Goal: Task Accomplishment & Management: Complete application form

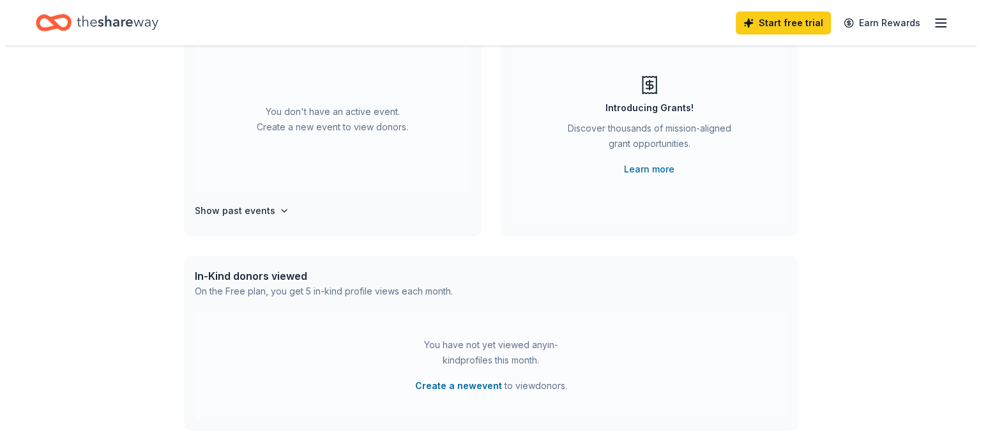
scroll to position [192, 0]
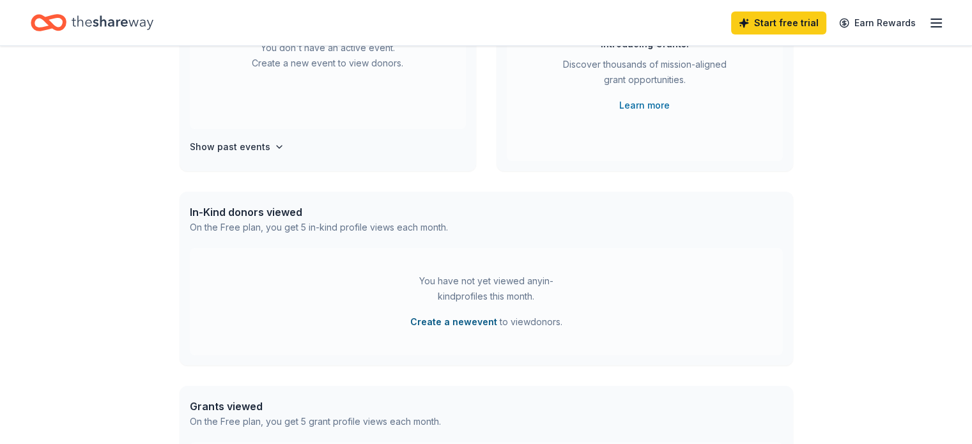
click at [432, 319] on button "Create a new event" at bounding box center [453, 321] width 87 height 15
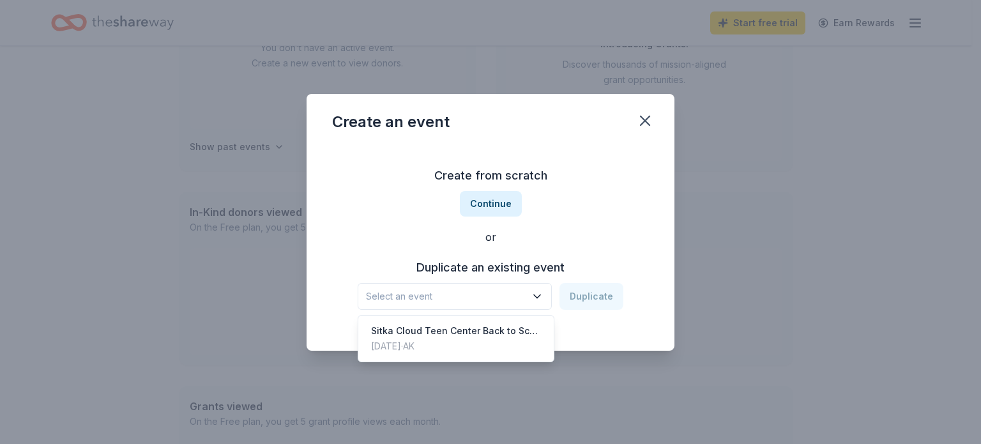
click at [544, 296] on icon "button" at bounding box center [537, 296] width 13 height 13
click at [478, 200] on div "Create from scratch Continue or Duplicate an existing event Select an event Dup…" at bounding box center [490, 237] width 317 height 185
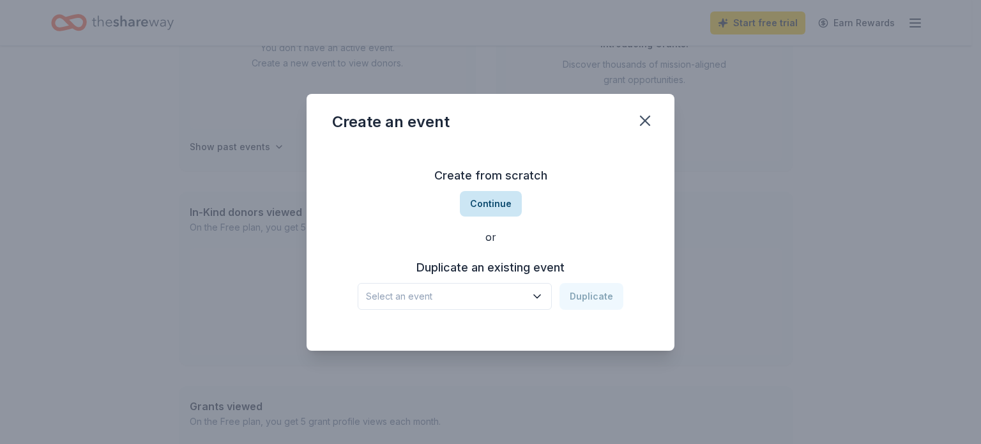
click at [475, 201] on button "Continue" at bounding box center [491, 204] width 62 height 26
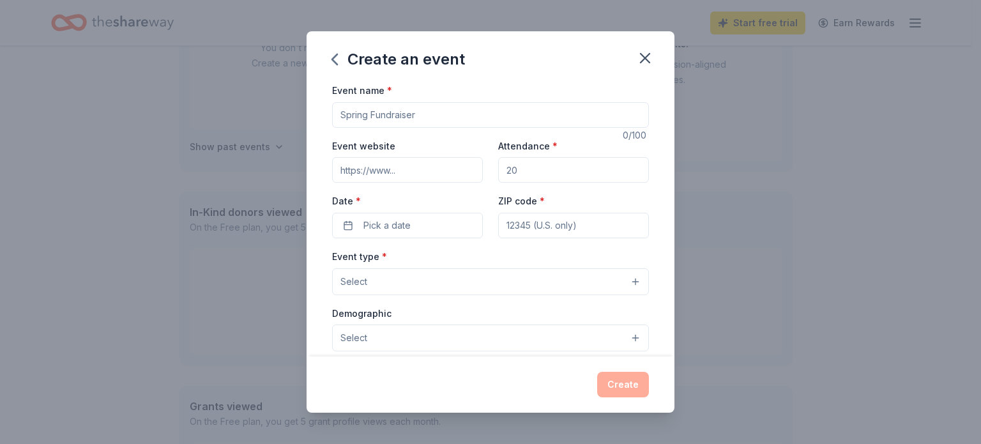
click at [420, 116] on input "Event name *" at bounding box center [490, 115] width 317 height 26
click at [346, 112] on input "BAck to School activities" at bounding box center [490, 115] width 317 height 26
click at [463, 113] on input "Back to School activities" at bounding box center [490, 115] width 317 height 26
click at [525, 113] on input "Back to School activities for Sitka School Dostrict" at bounding box center [490, 115] width 317 height 26
click at [557, 115] on input "Back to School activities for Sitka School District" at bounding box center [490, 115] width 317 height 26
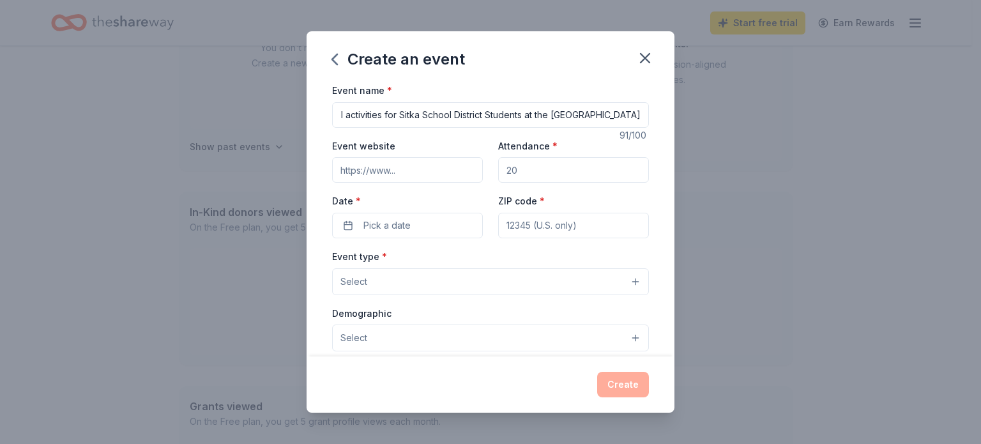
scroll to position [0, 0]
drag, startPoint x: 631, startPoint y: 112, endPoint x: 282, endPoint y: 106, distance: 349.5
click at [282, 106] on div "Create an event Event name * Back to School activities for Sitka School Distric…" at bounding box center [490, 222] width 981 height 444
click at [409, 122] on input "Back to School activities for Sitka School District Students at the Sitka Cloud…" at bounding box center [490, 115] width 317 height 26
click at [407, 112] on input "Back to School activities for Sitka School District Students at the Sitka Cloud…" at bounding box center [490, 115] width 317 height 26
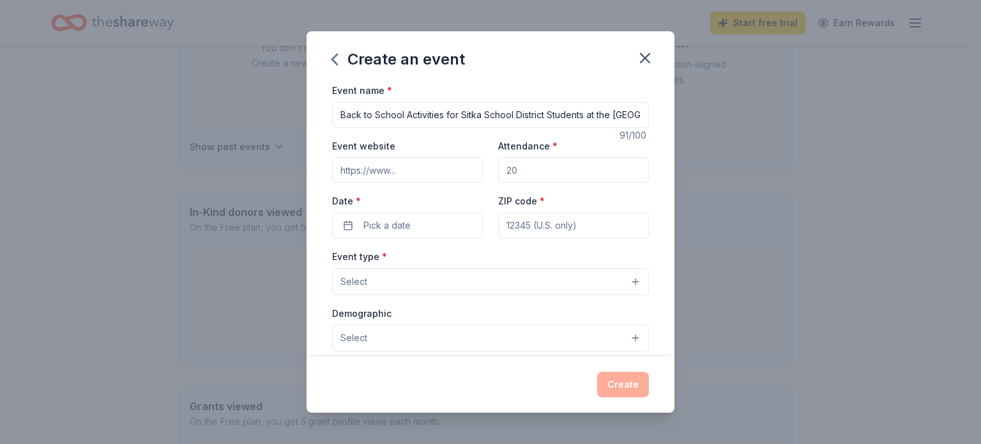
scroll to position [0, 86]
drag, startPoint x: 339, startPoint y: 116, endPoint x: 693, endPoint y: 117, distance: 354.0
click at [693, 117] on div "Create an event Event name * Back to School Activities for Sitka School Distric…" at bounding box center [490, 222] width 981 height 444
type input "Back to School Activities for Sitka School District Students at the [GEOGRAPHIC…"
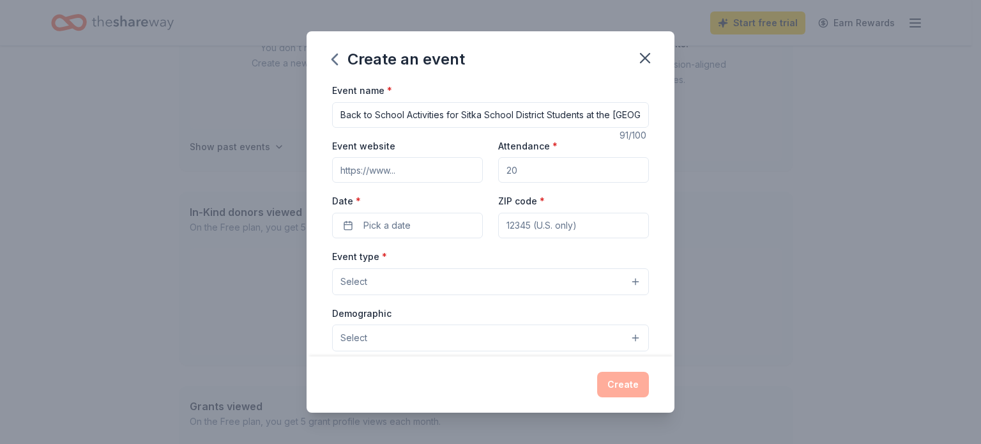
click at [403, 165] on input "Event website" at bounding box center [407, 170] width 151 height 26
type input "www.sitkayouth.org"
click at [516, 172] on input "Attendance *" at bounding box center [573, 170] width 151 height 26
type input "50"
click at [395, 223] on span "Pick a date" at bounding box center [387, 225] width 47 height 15
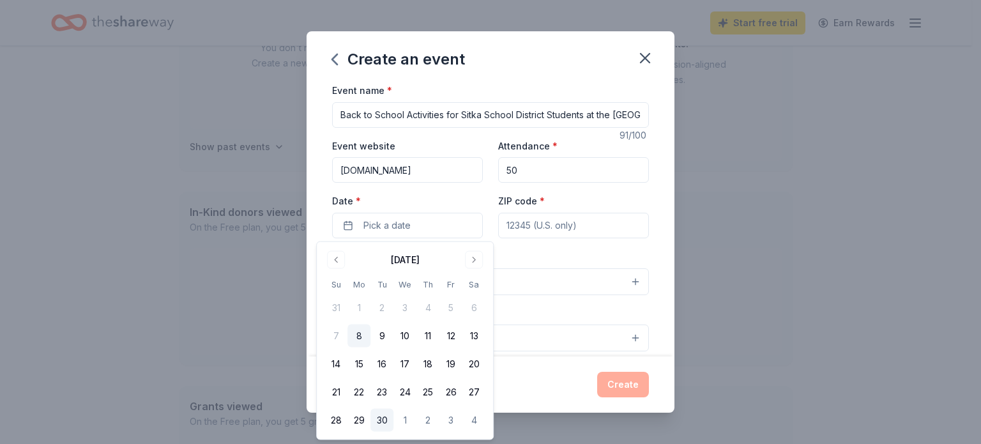
click at [379, 422] on button "30" at bounding box center [382, 420] width 23 height 23
click at [564, 224] on input "ZIP code *" at bounding box center [573, 226] width 151 height 26
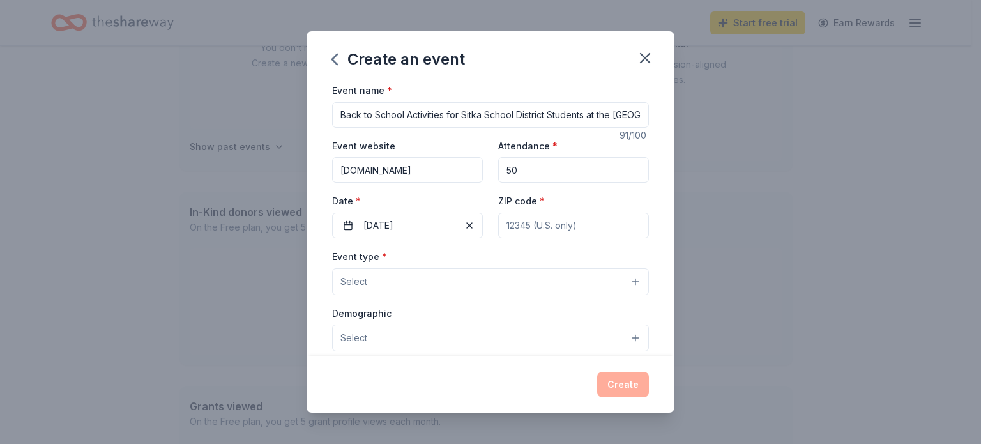
type input "99835"
type input "805 Lincoln St"
click at [367, 277] on button "Select" at bounding box center [490, 281] width 317 height 27
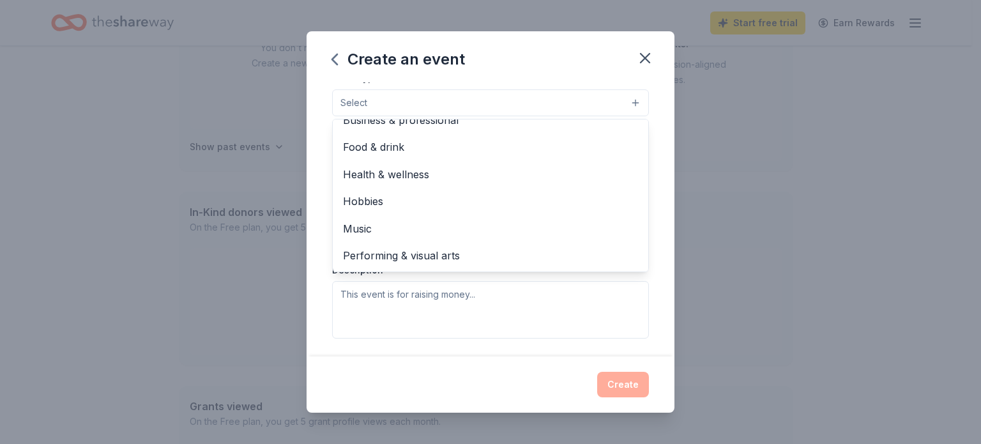
scroll to position [190, 0]
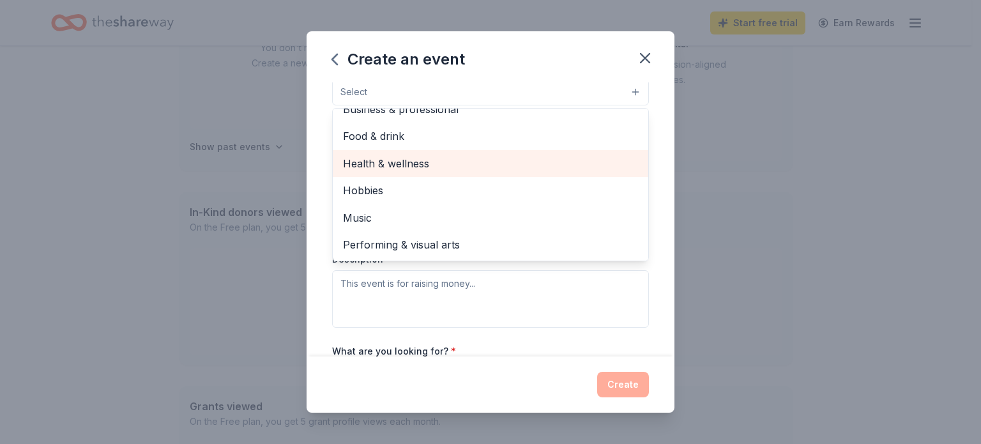
click at [399, 159] on span "Health & wellness" at bounding box center [490, 163] width 295 height 17
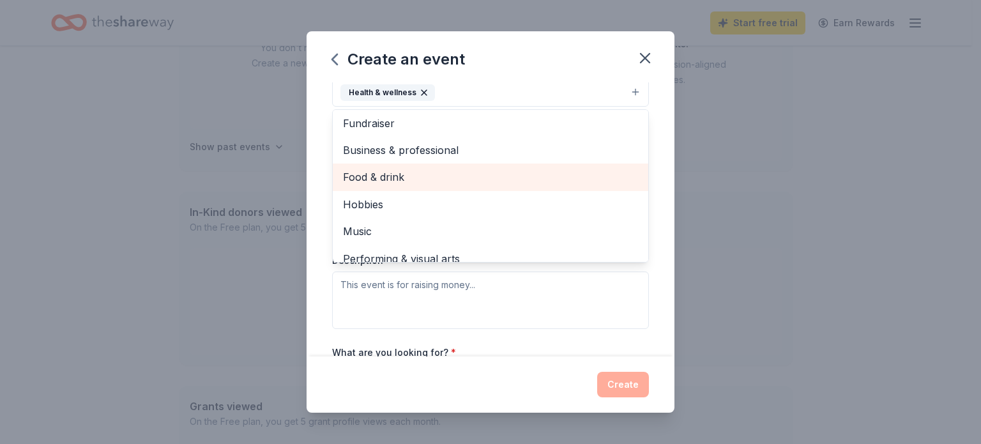
scroll to position [0, 0]
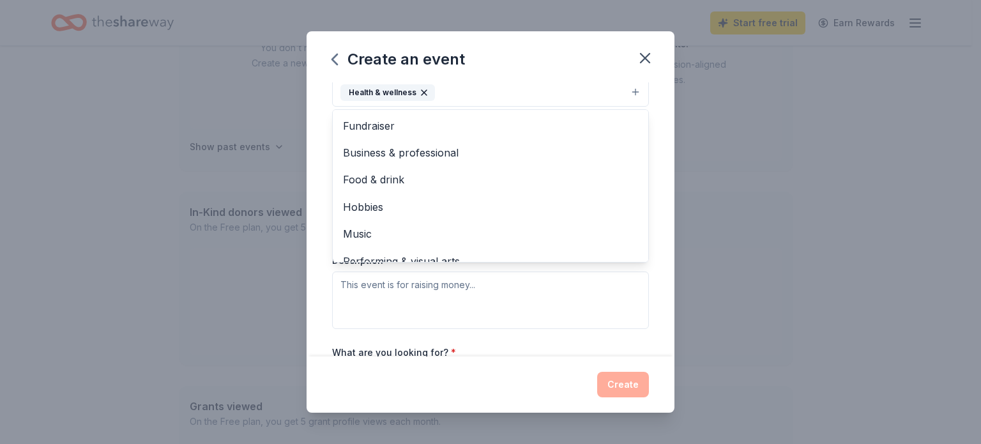
click at [654, 146] on div "Event name * Back to School Activities for Sitka School District Students at th…" at bounding box center [491, 219] width 368 height 274
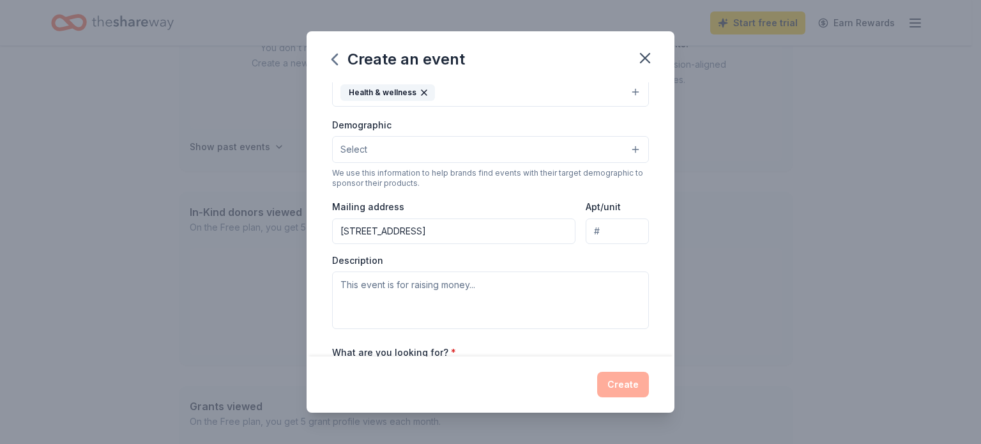
scroll to position [186, 0]
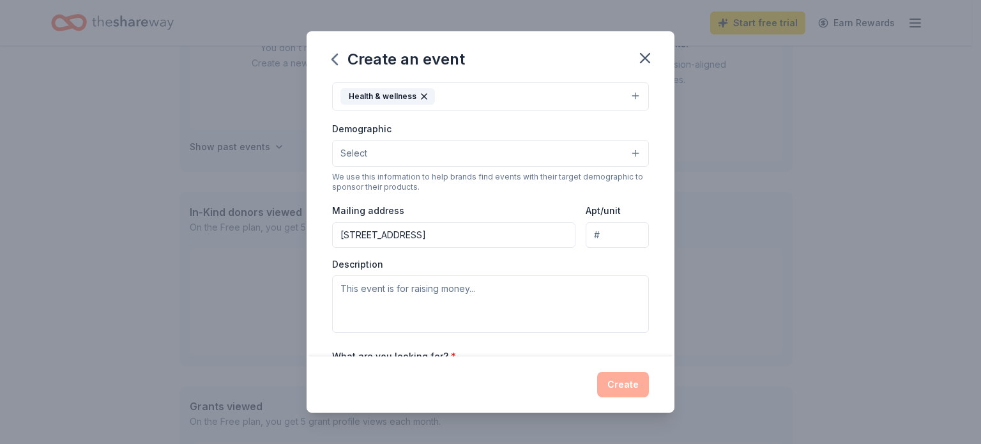
click at [375, 150] on button "Select" at bounding box center [490, 153] width 317 height 27
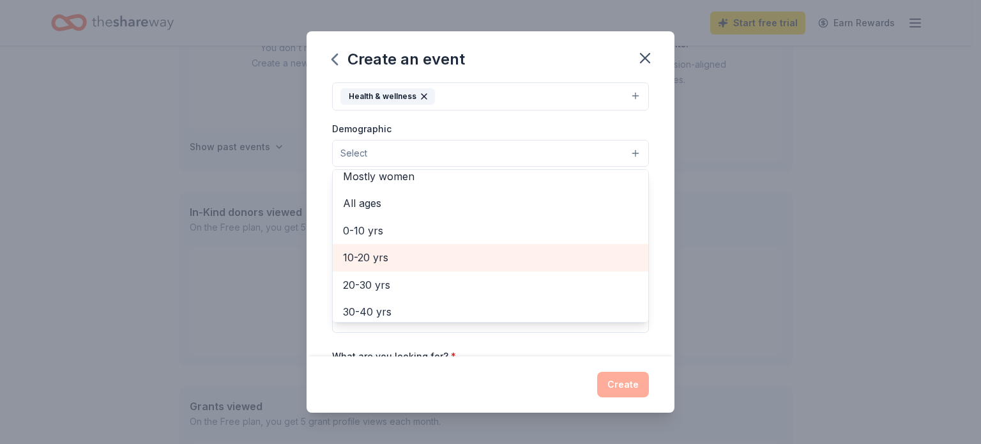
scroll to position [128, 0]
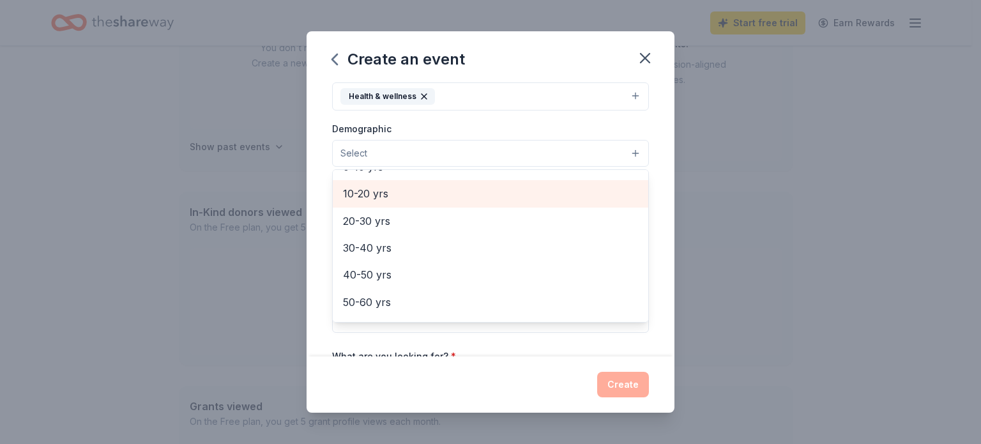
click at [379, 191] on span "10-20 yrs" at bounding box center [490, 193] width 295 height 17
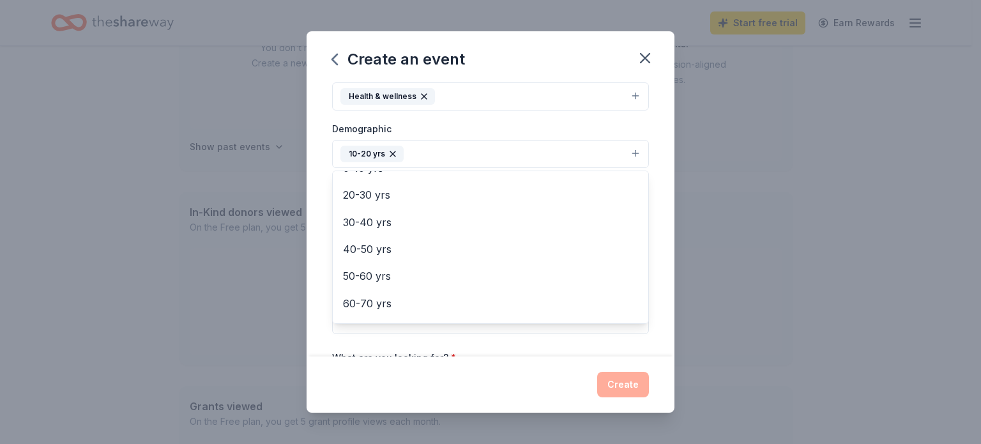
click at [657, 231] on div "Event name * Back to School Activities for Sitka School District Students at th…" at bounding box center [491, 219] width 368 height 274
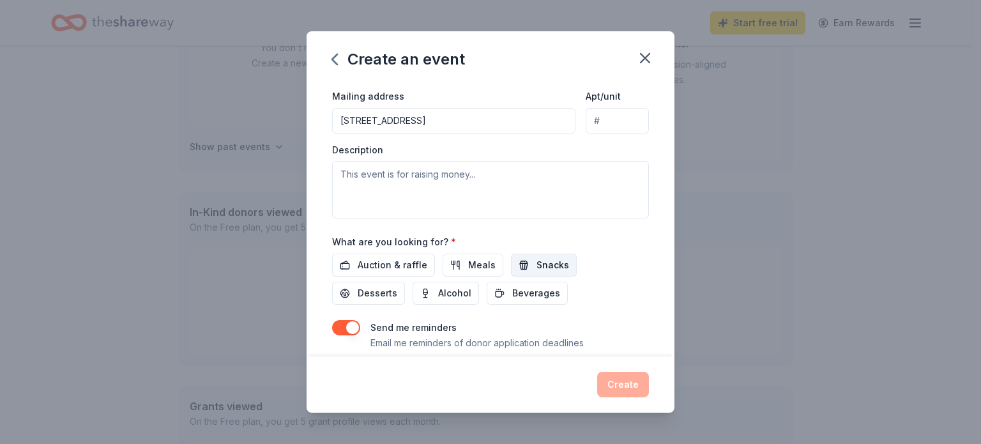
scroll to position [314, 0]
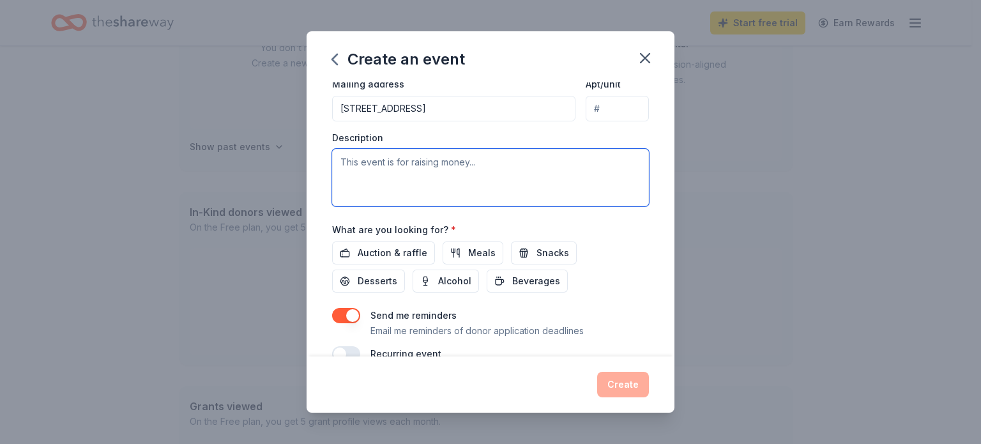
click at [379, 166] on textarea at bounding box center [490, 178] width 317 height 58
paste textarea "Back to School Activities for Sitka School District Students at the [GEOGRAPHIC…"
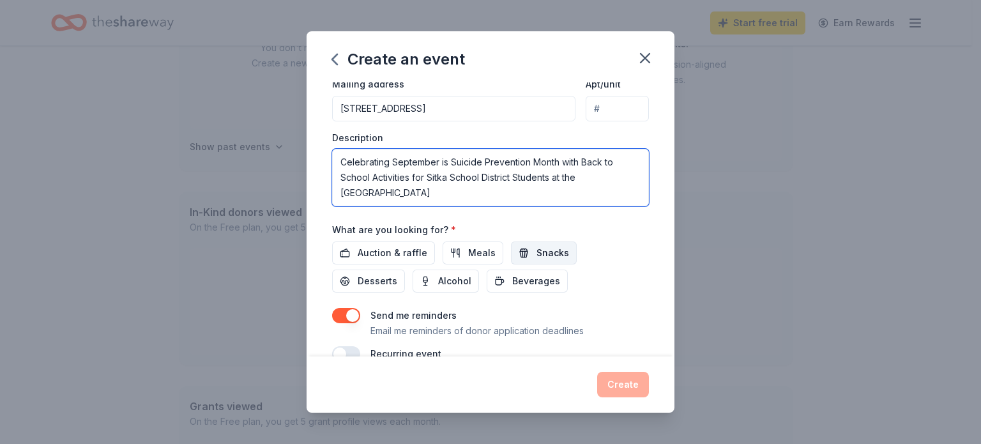
type textarea "Celebrating September is Suicide Prevention Month with Back to School Activitie…"
click at [537, 252] on span "Snacks" at bounding box center [553, 252] width 33 height 15
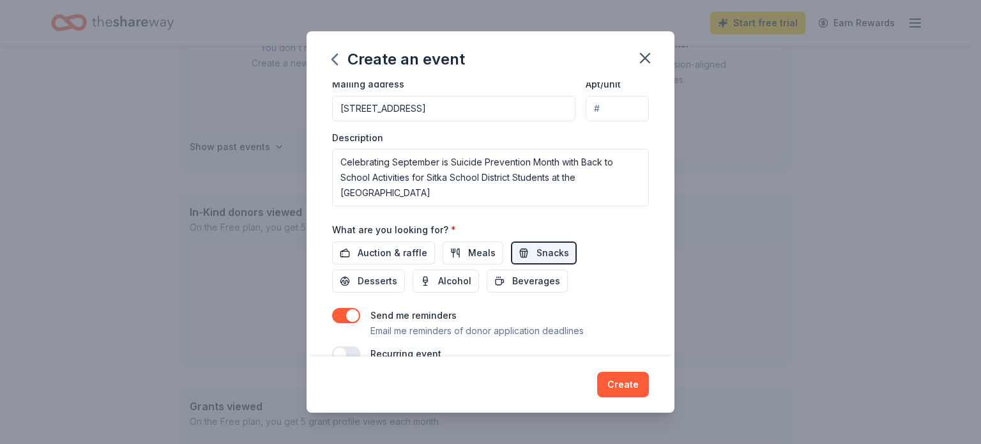
scroll to position [338, 0]
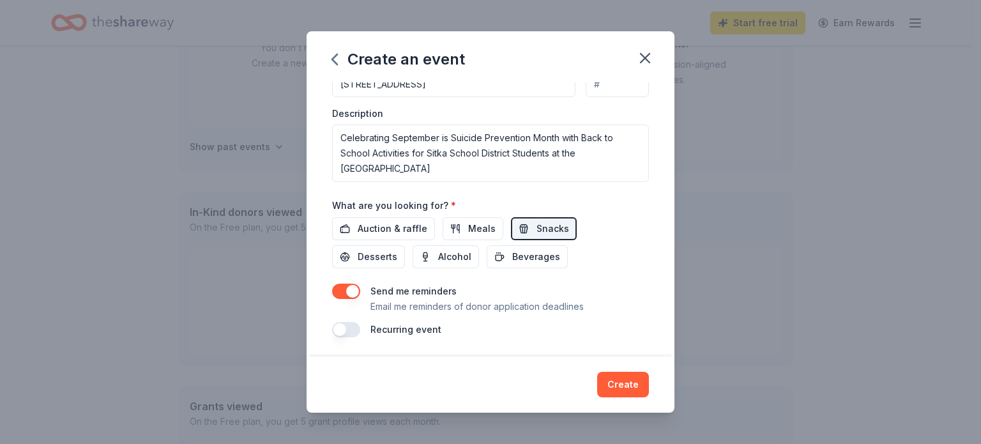
click at [334, 288] on button "button" at bounding box center [346, 291] width 28 height 15
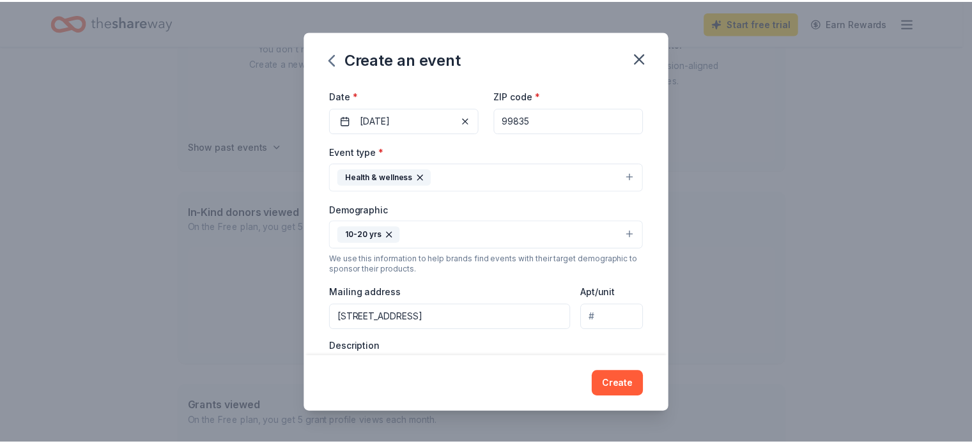
scroll to position [192, 0]
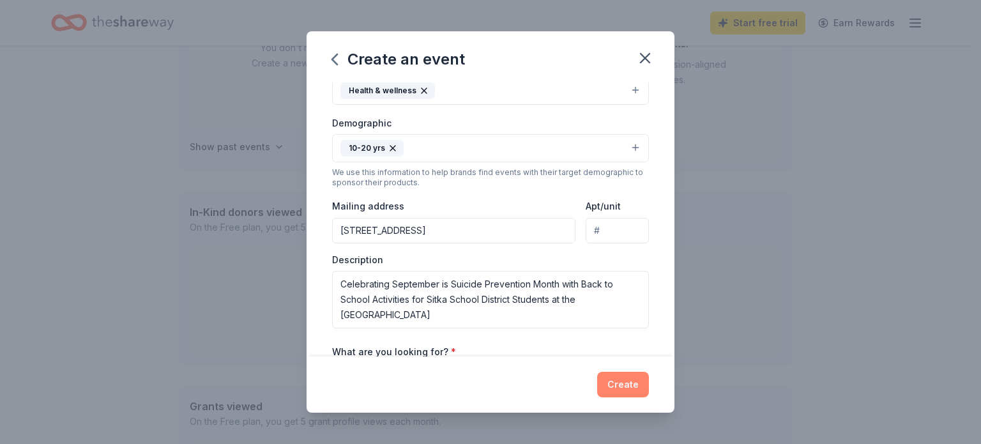
click at [629, 380] on button "Create" at bounding box center [623, 385] width 52 height 26
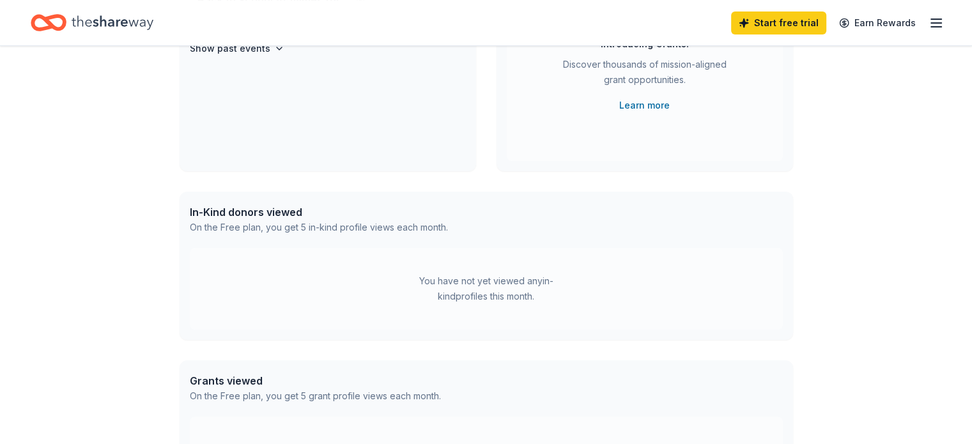
scroll to position [93, 0]
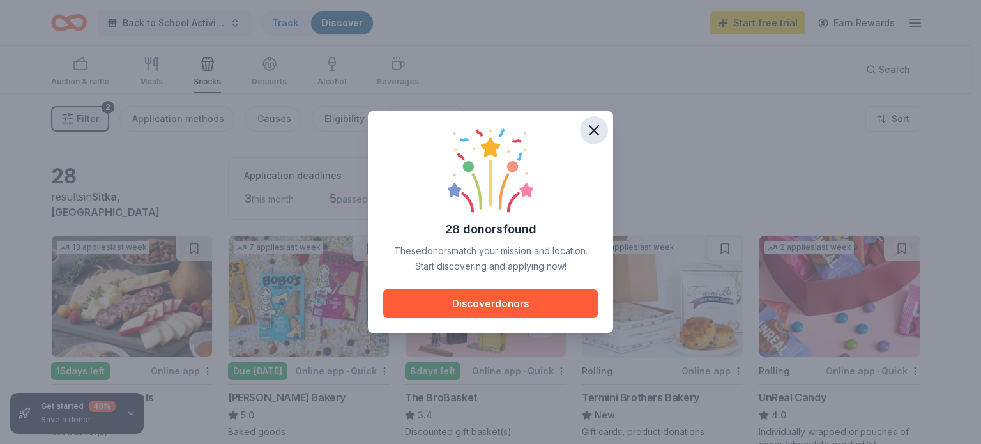
click at [593, 122] on icon "button" at bounding box center [594, 130] width 18 height 18
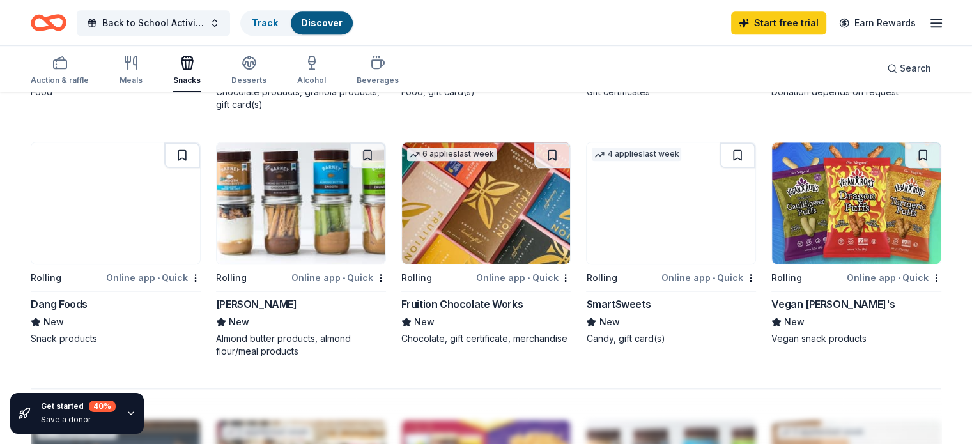
scroll to position [831, 0]
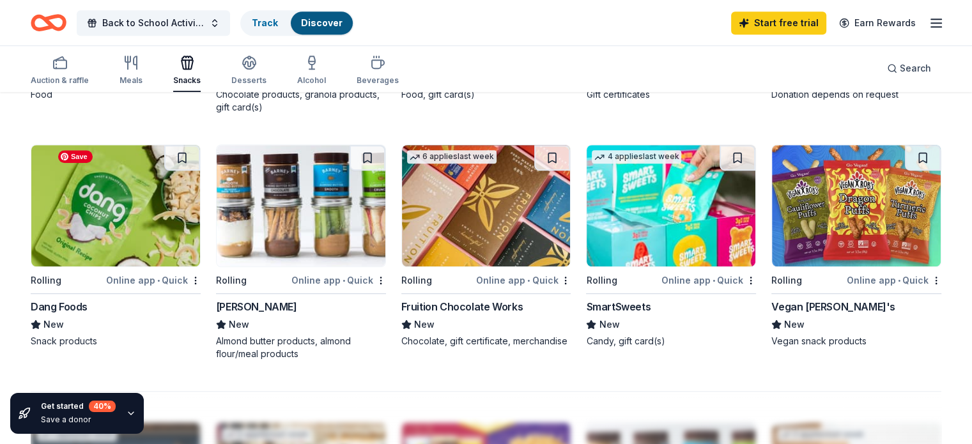
click at [127, 237] on img at bounding box center [115, 205] width 169 height 121
click at [624, 211] on img at bounding box center [671, 205] width 169 height 121
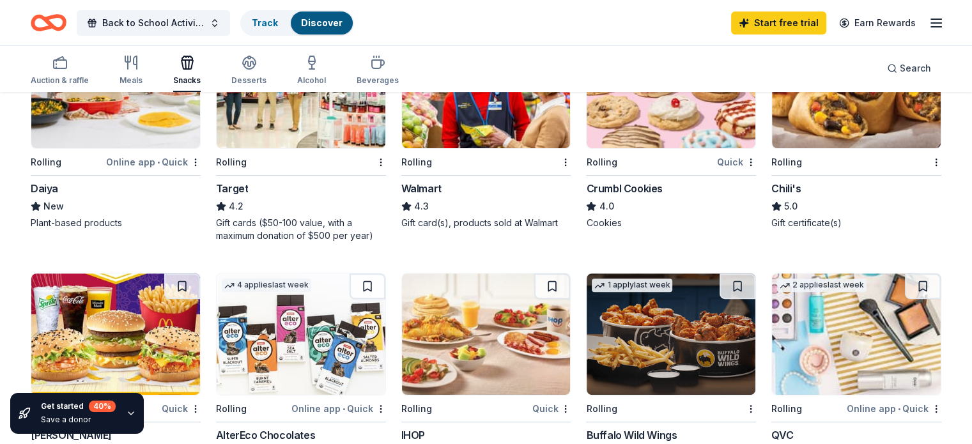
scroll to position [447, 0]
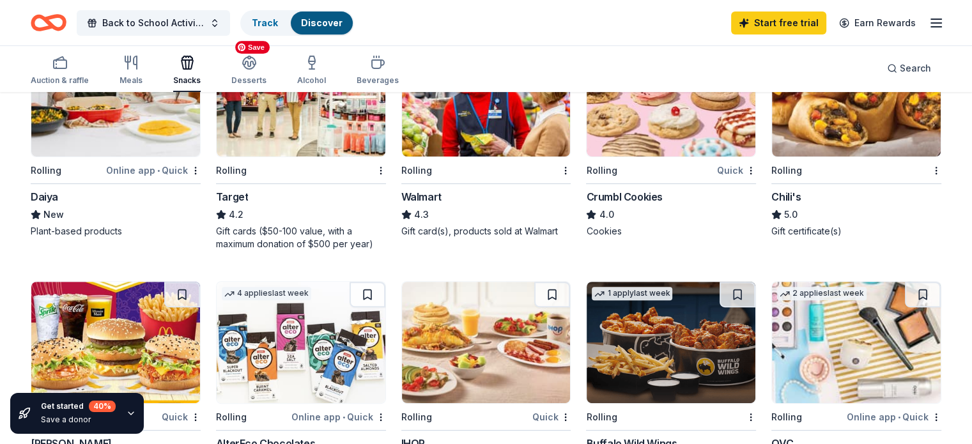
click at [304, 126] on img at bounding box center [301, 95] width 169 height 121
click at [473, 130] on img at bounding box center [486, 95] width 169 height 121
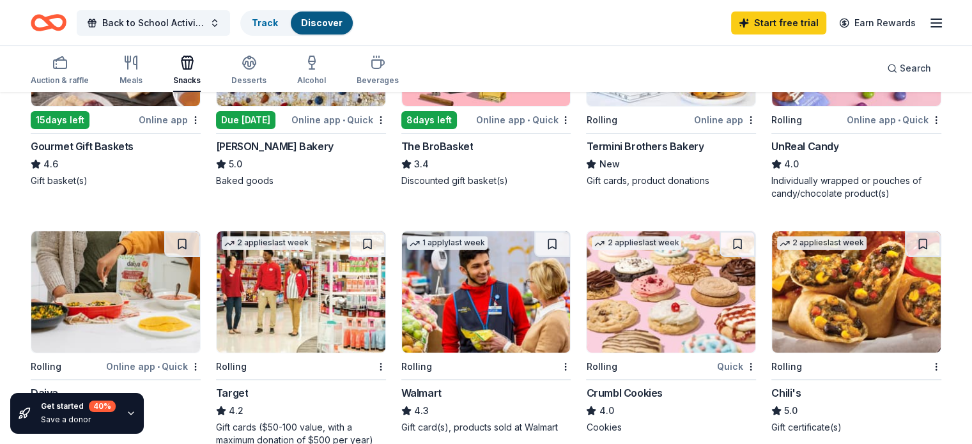
scroll to position [192, 0]
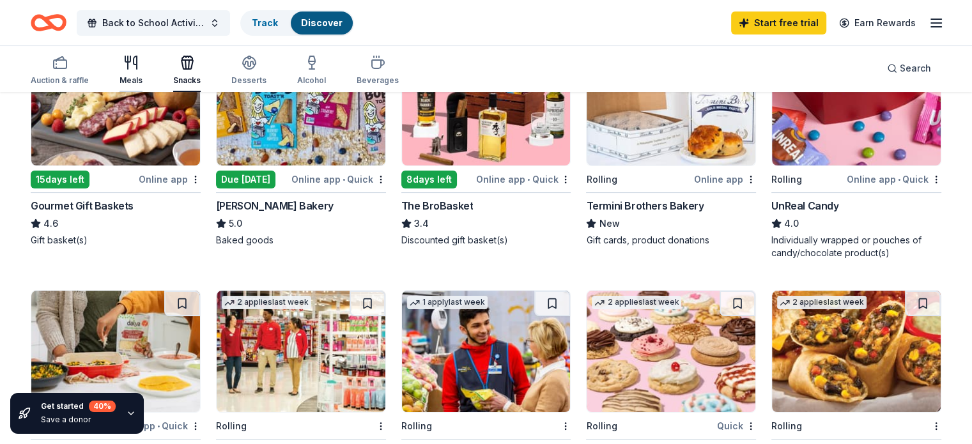
click at [139, 65] on icon "button" at bounding box center [130, 62] width 15 height 15
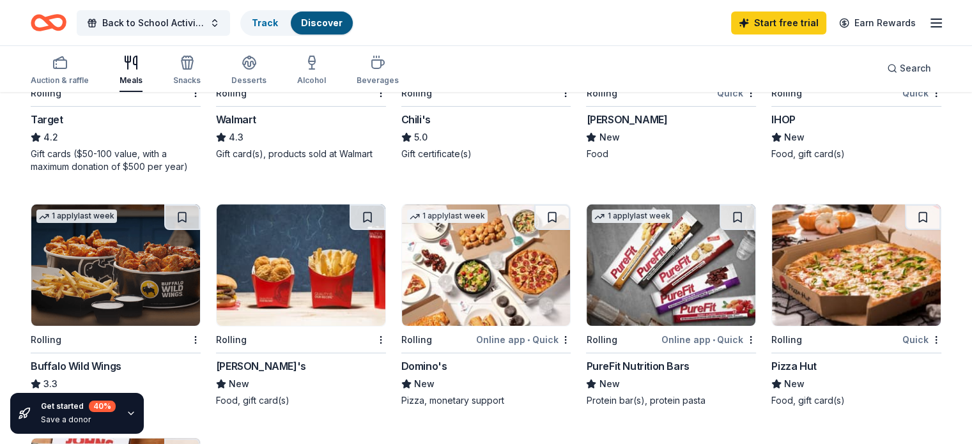
scroll to position [256, 0]
click at [257, 68] on icon "button" at bounding box center [249, 62] width 15 height 15
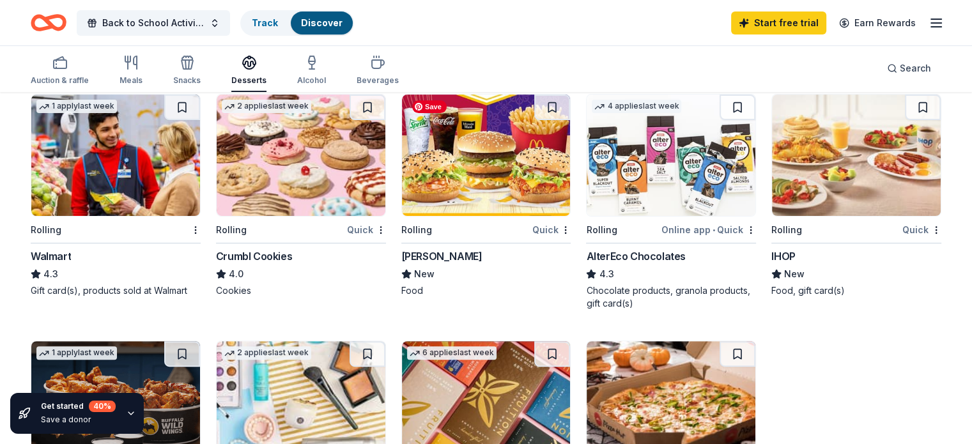
scroll to position [256, 0]
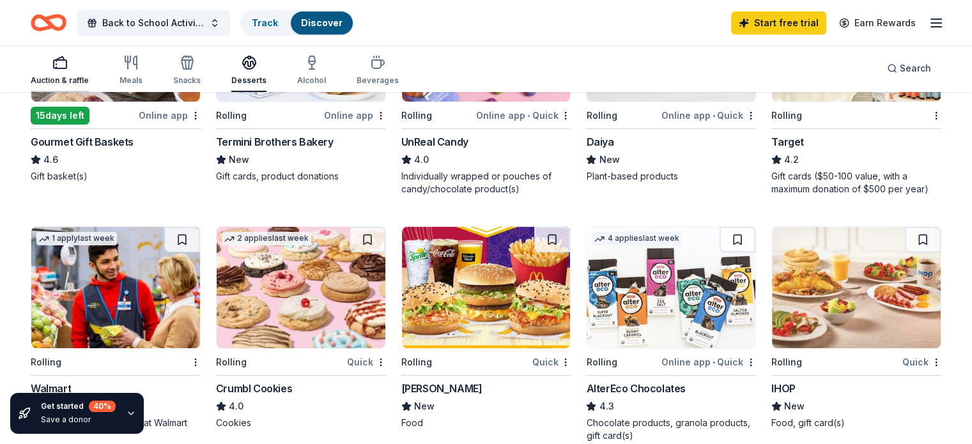
click at [68, 58] on icon "button" at bounding box center [59, 62] width 15 height 15
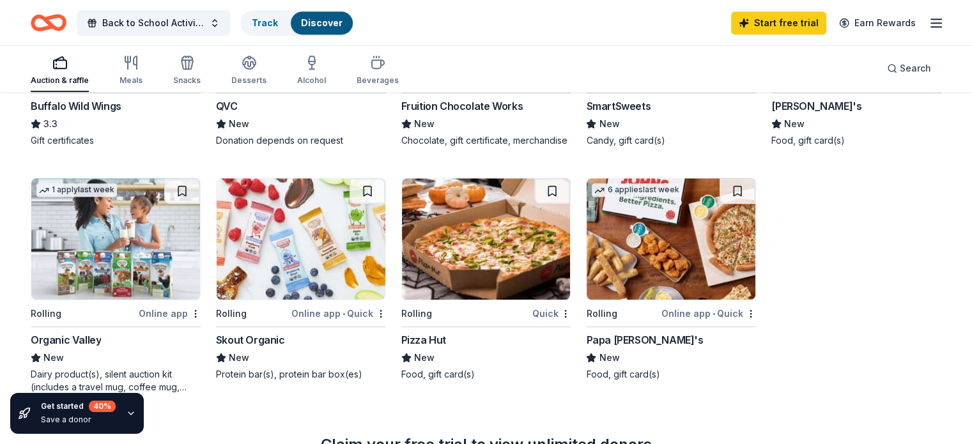
scroll to position [831, 0]
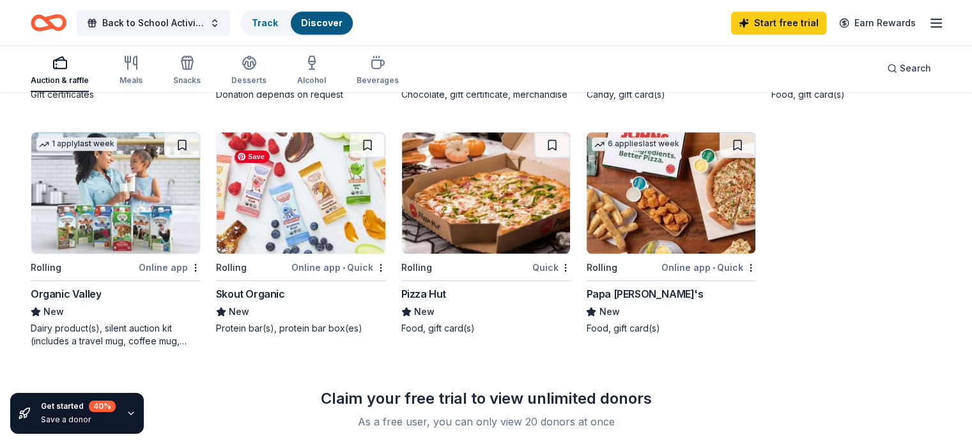
click at [295, 219] on img at bounding box center [301, 192] width 169 height 121
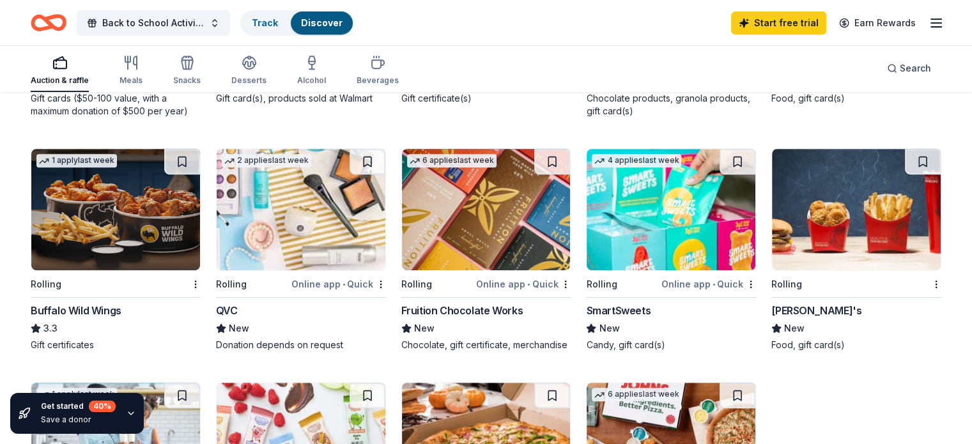
scroll to position [447, 0]
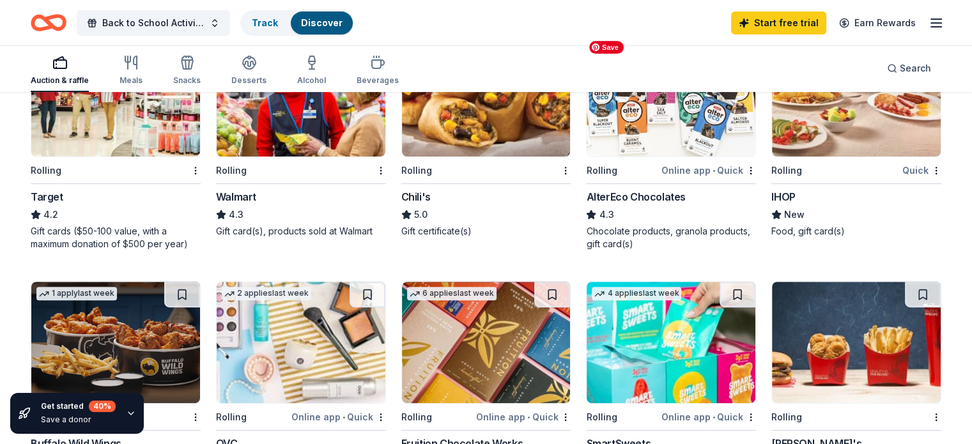
click at [627, 124] on img at bounding box center [671, 95] width 169 height 121
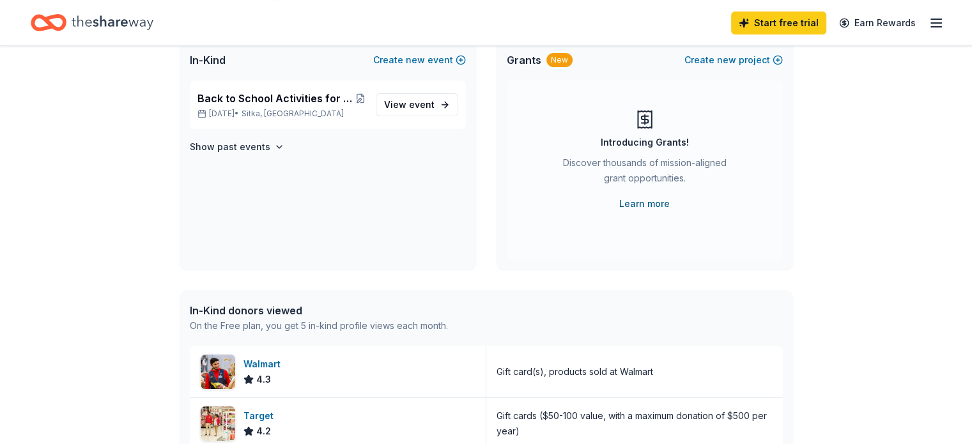
click at [657, 203] on link "Learn more" at bounding box center [644, 203] width 50 height 15
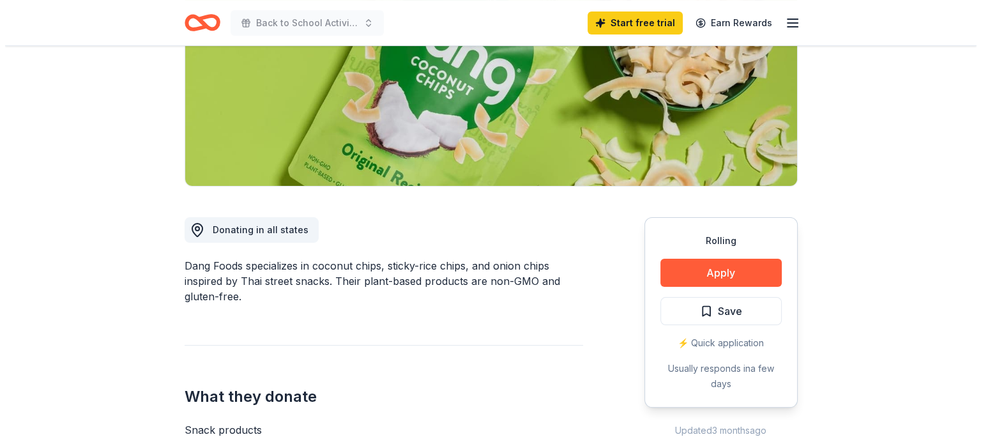
scroll to position [256, 0]
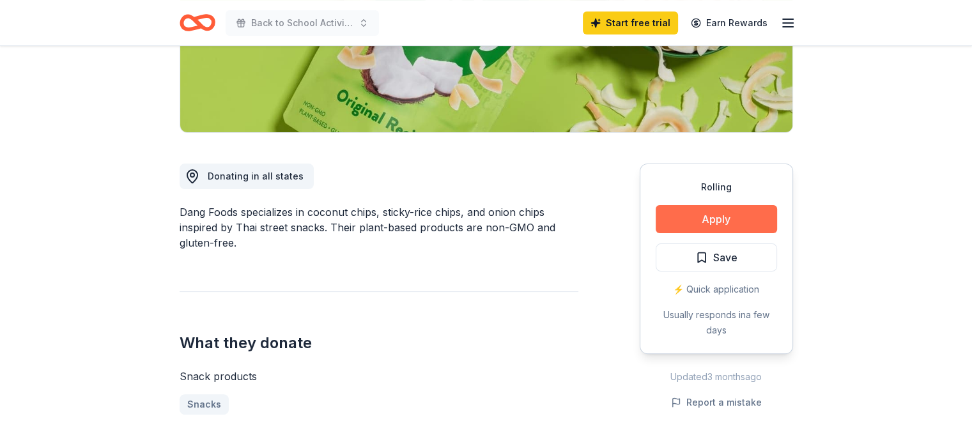
click at [675, 215] on button "Apply" at bounding box center [716, 219] width 121 height 28
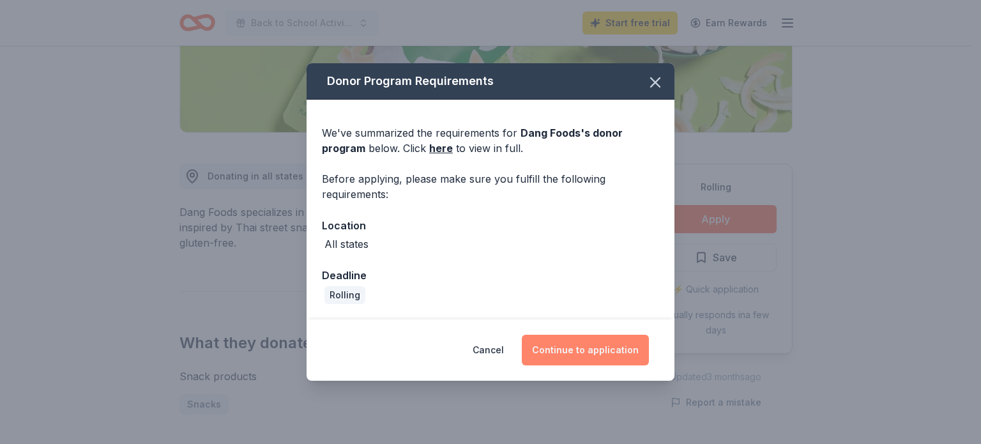
click at [587, 352] on button "Continue to application" at bounding box center [585, 350] width 127 height 31
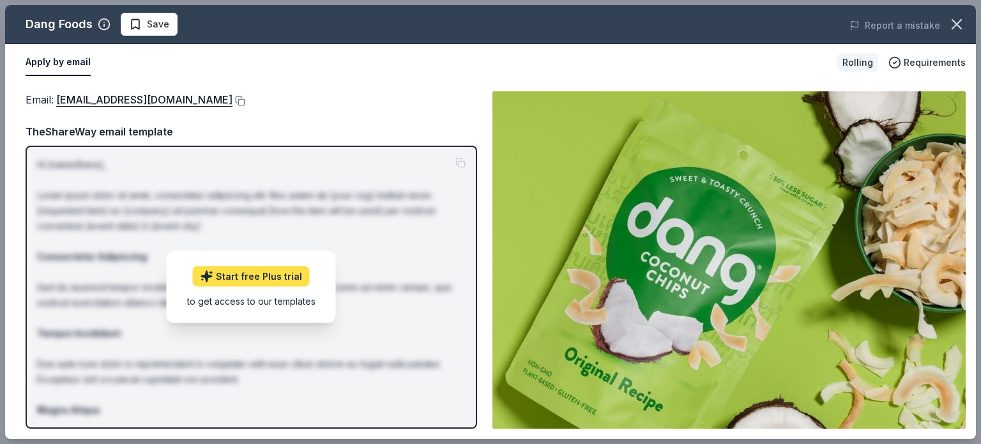
click at [211, 277] on icon at bounding box center [206, 277] width 11 height 11
click at [56, 61] on button "Apply by email" at bounding box center [58, 62] width 65 height 27
click at [68, 63] on button "Apply by email" at bounding box center [58, 62] width 65 height 27
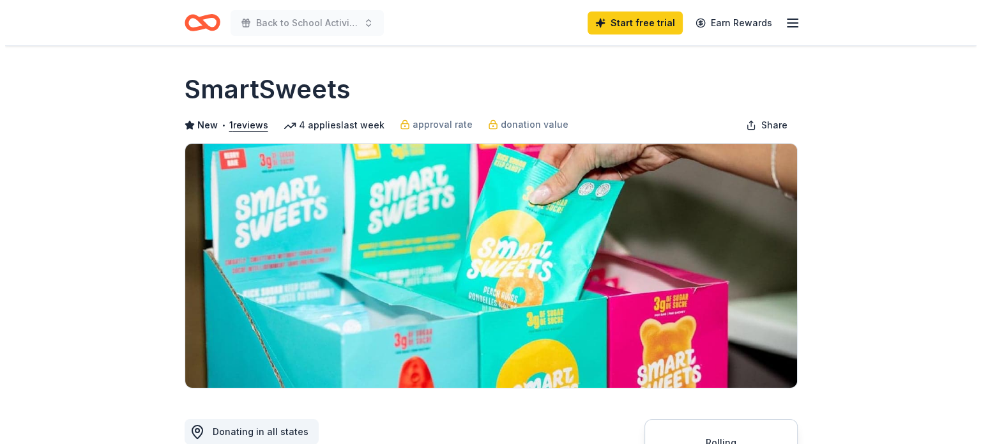
scroll to position [192, 0]
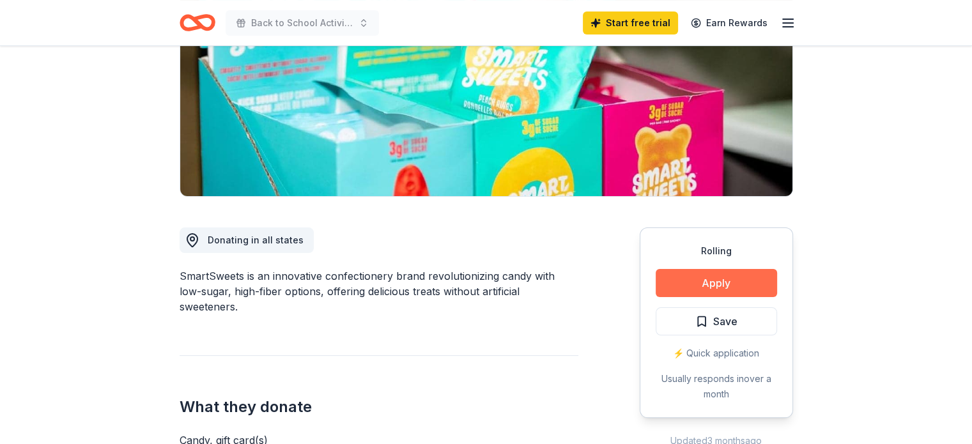
click at [723, 275] on button "Apply" at bounding box center [716, 283] width 121 height 28
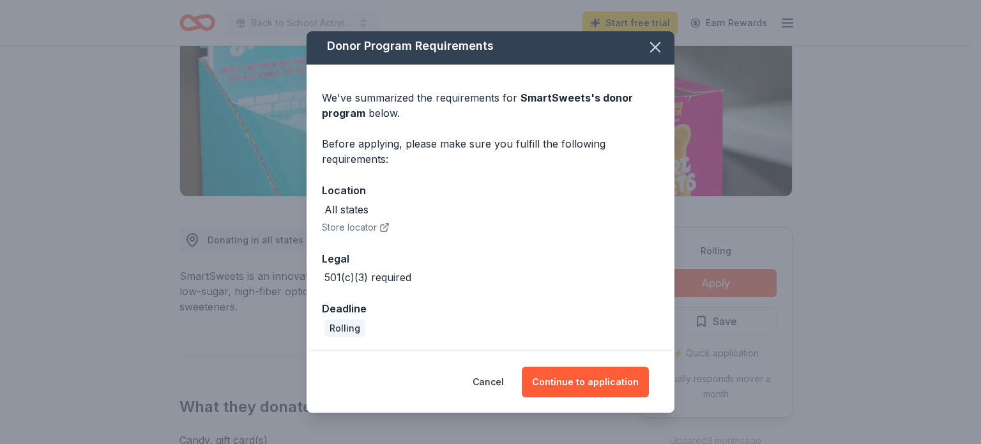
scroll to position [4, 0]
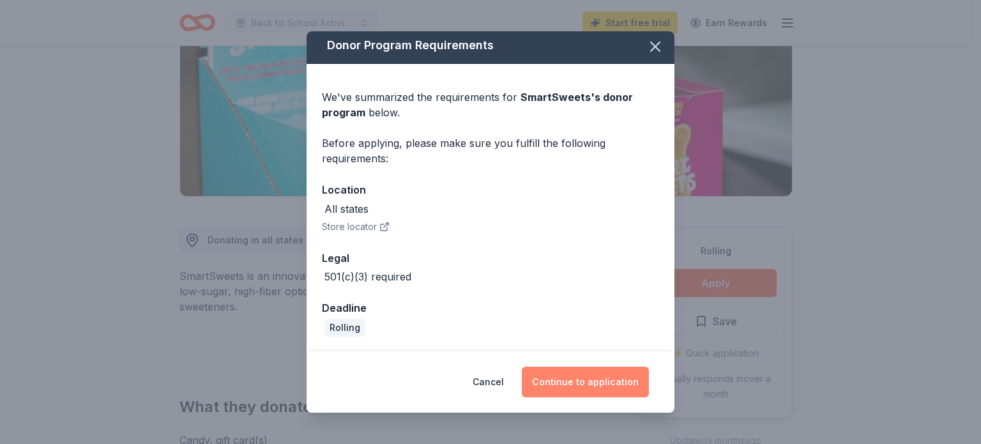
click at [556, 385] on button "Continue to application" at bounding box center [585, 382] width 127 height 31
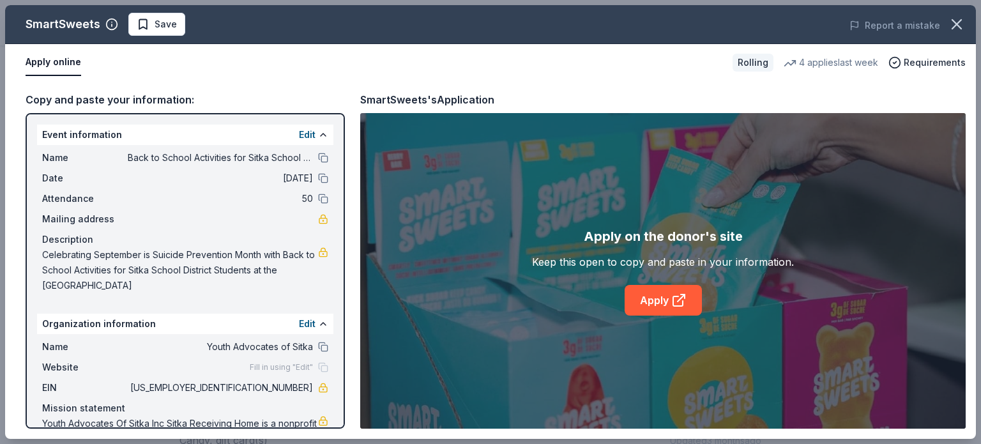
scroll to position [49, 0]
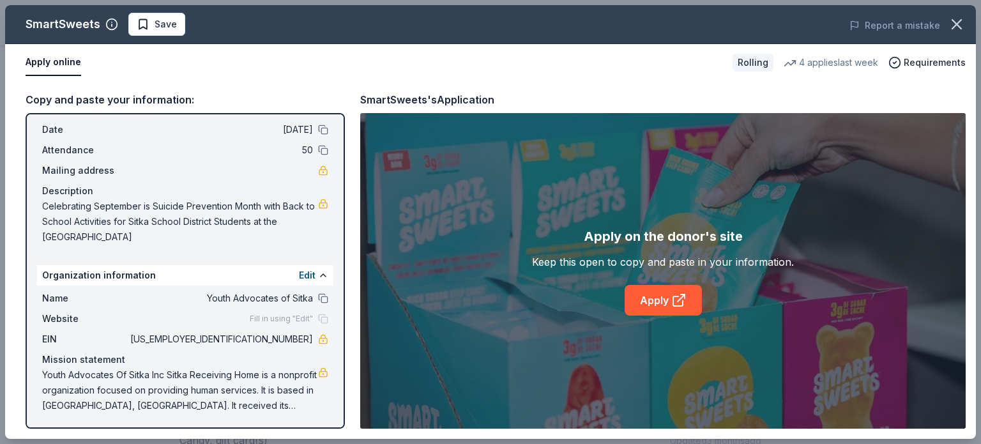
drag, startPoint x: 156, startPoint y: 240, endPoint x: 42, endPoint y: 213, distance: 116.7
click at [41, 214] on div "Name Back to School Activities for Sitka School District Students at the Sitka …" at bounding box center [185, 172] width 296 height 153
drag, startPoint x: 148, startPoint y: 236, endPoint x: 68, endPoint y: 214, distance: 82.3
click at [68, 214] on span "Celebrating September is Suicide Prevention Month with Back to School Activitie…" at bounding box center [180, 222] width 276 height 46
drag, startPoint x: 42, startPoint y: 208, endPoint x: 139, endPoint y: 219, distance: 97.2
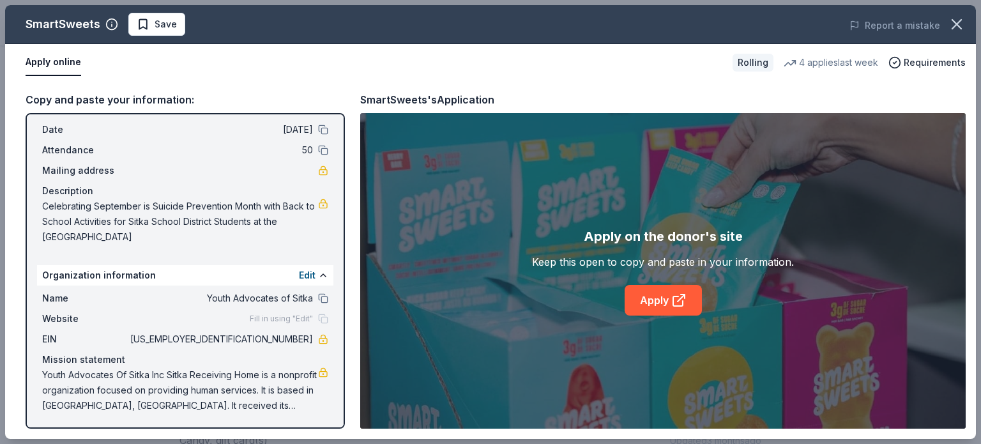
click at [139, 219] on span "Celebrating September is Suicide Prevention Month with Back to School Activitie…" at bounding box center [180, 222] width 276 height 46
click at [664, 297] on link "Apply" at bounding box center [663, 300] width 77 height 31
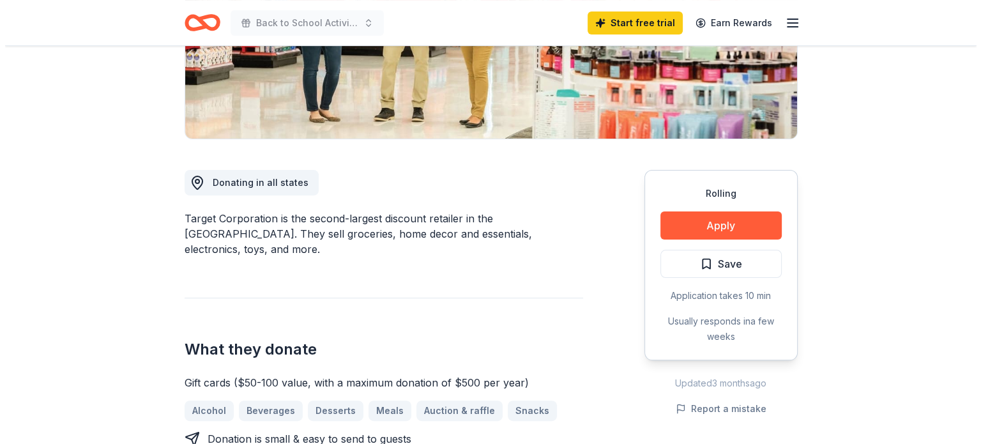
scroll to position [319, 0]
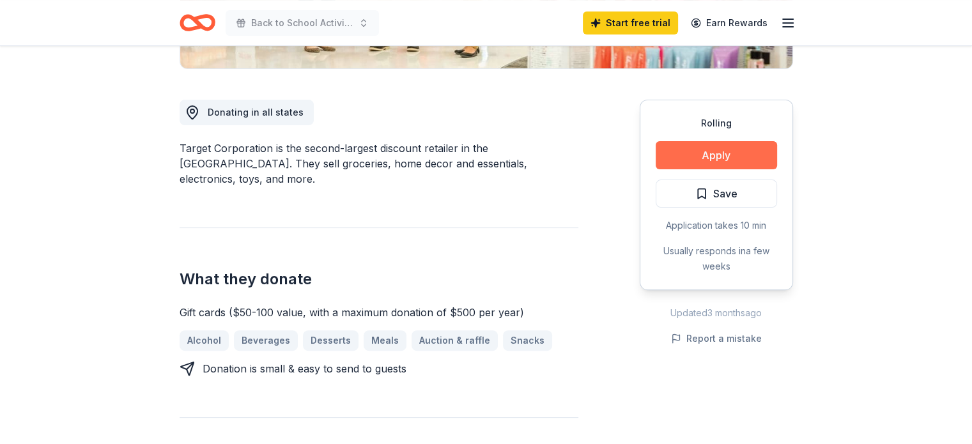
click at [703, 146] on button "Apply" at bounding box center [716, 155] width 121 height 28
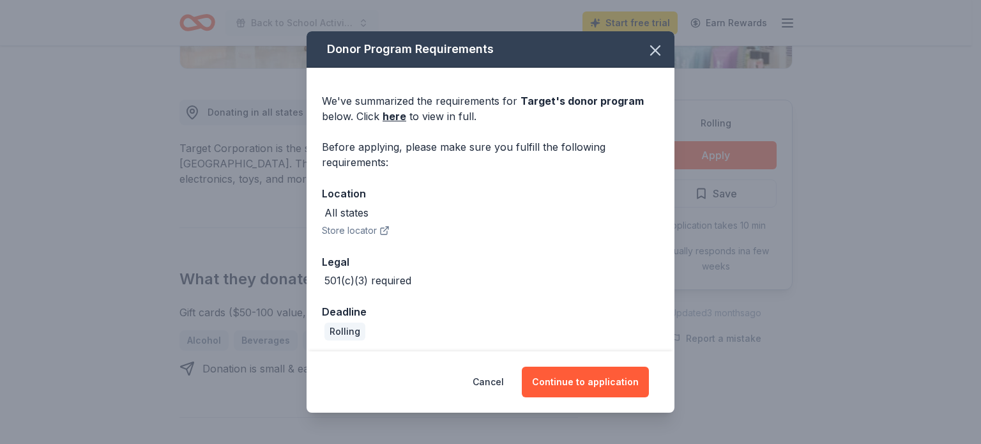
scroll to position [4, 0]
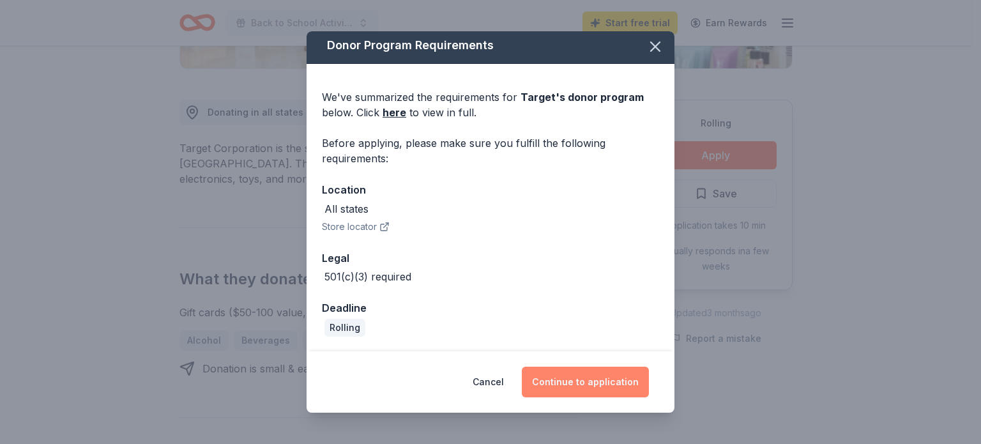
click at [585, 371] on button "Continue to application" at bounding box center [585, 382] width 127 height 31
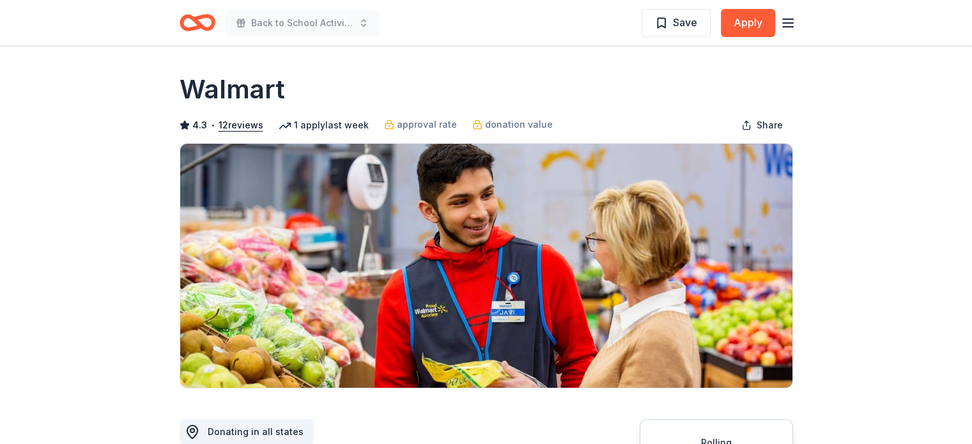
scroll to position [256, 0]
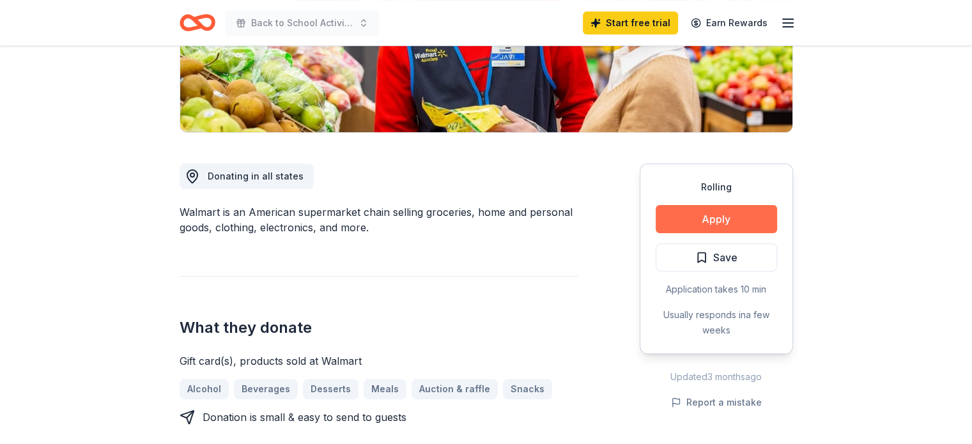
click at [719, 212] on button "Apply" at bounding box center [716, 219] width 121 height 28
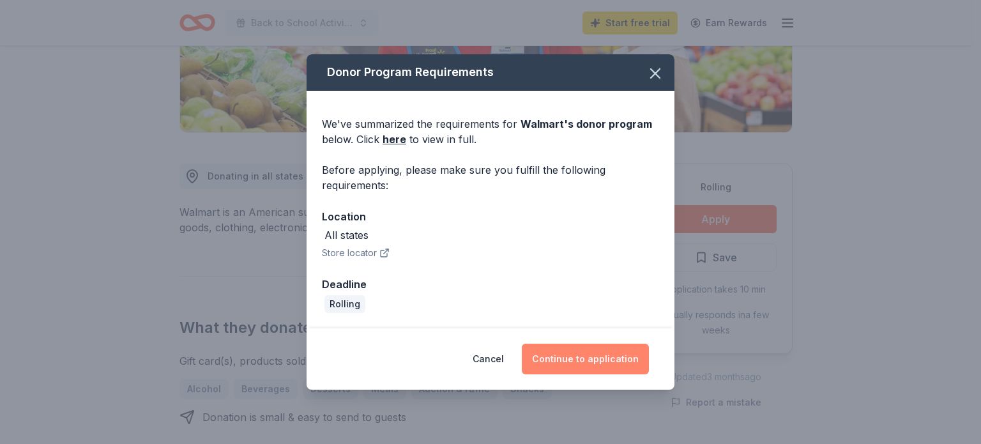
click at [604, 358] on button "Continue to application" at bounding box center [585, 359] width 127 height 31
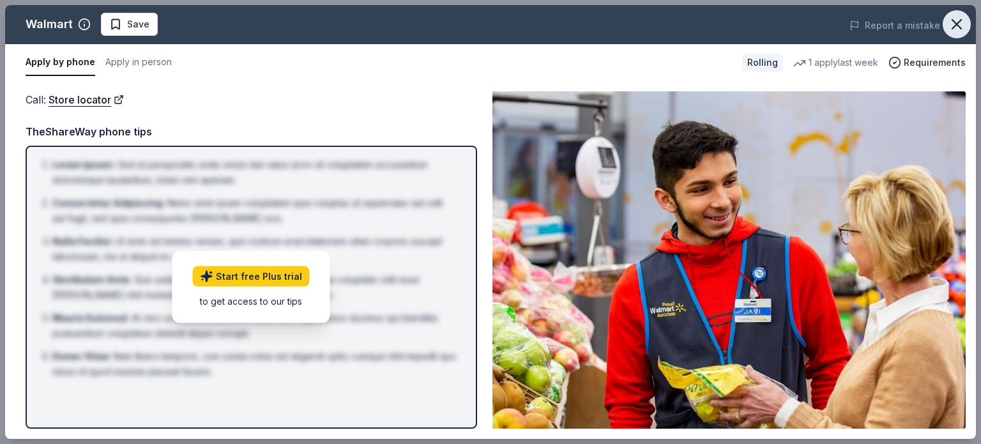
click at [954, 20] on icon "button" at bounding box center [957, 24] width 9 height 9
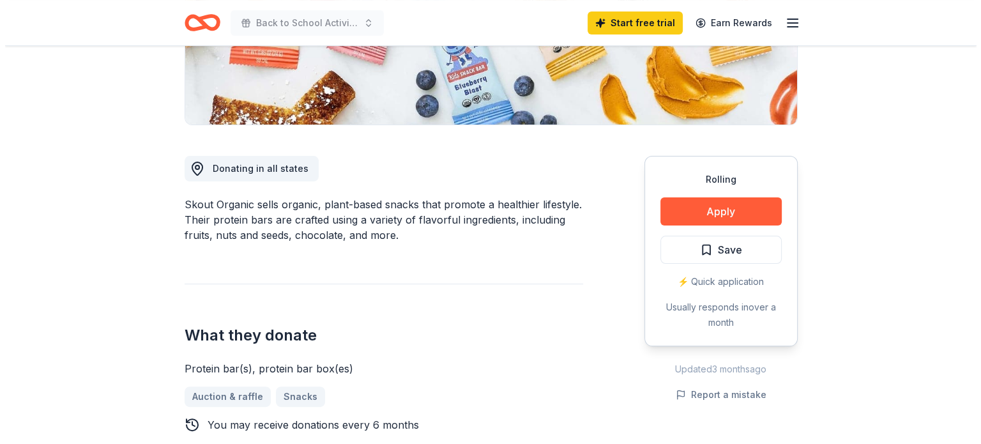
scroll to position [383, 0]
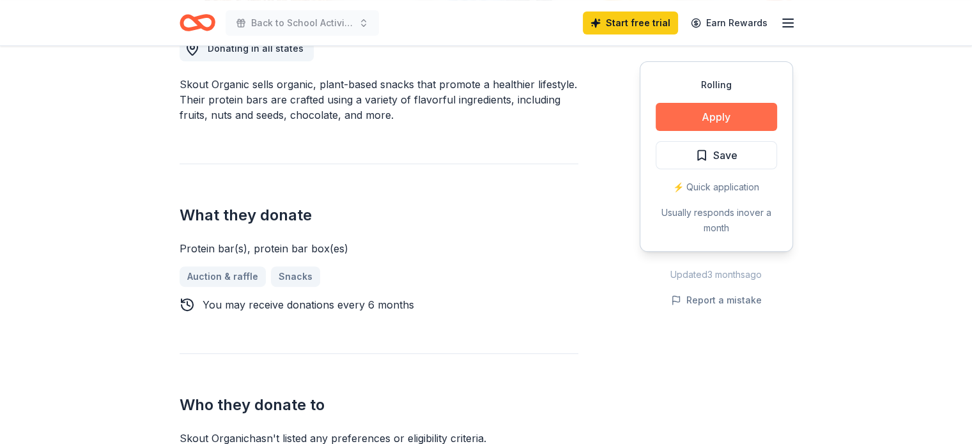
click at [721, 117] on button "Apply" at bounding box center [716, 117] width 121 height 28
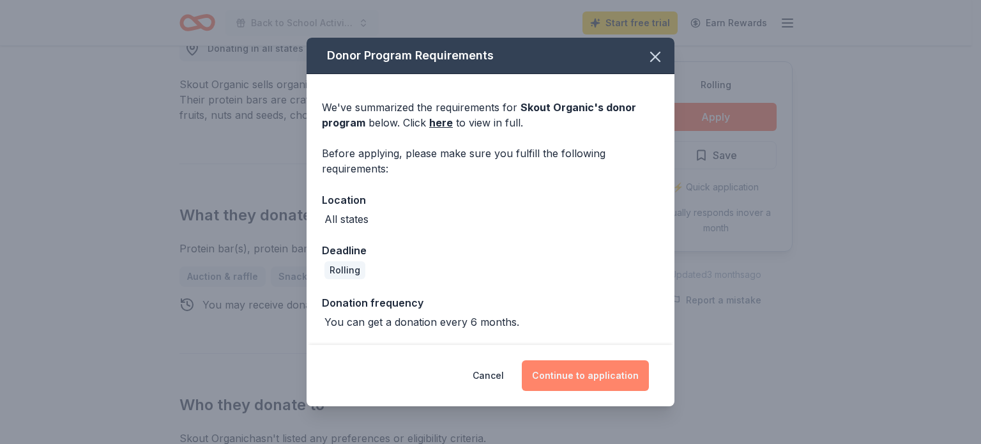
click at [593, 372] on button "Continue to application" at bounding box center [585, 375] width 127 height 31
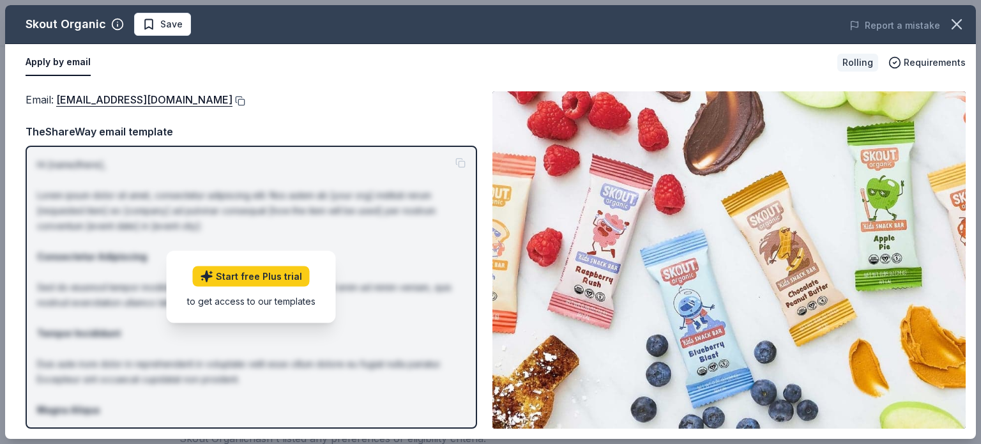
click at [233, 98] on button at bounding box center [239, 101] width 13 height 10
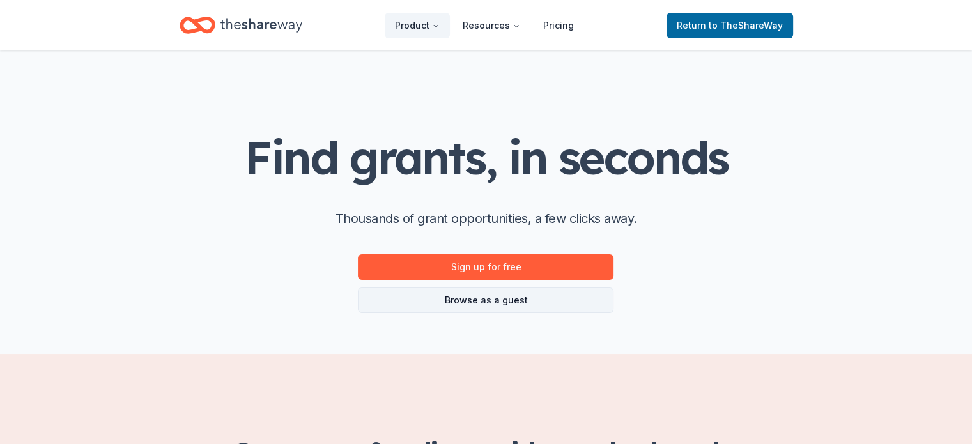
click at [519, 301] on link "Browse as a guest" at bounding box center [486, 301] width 256 height 26
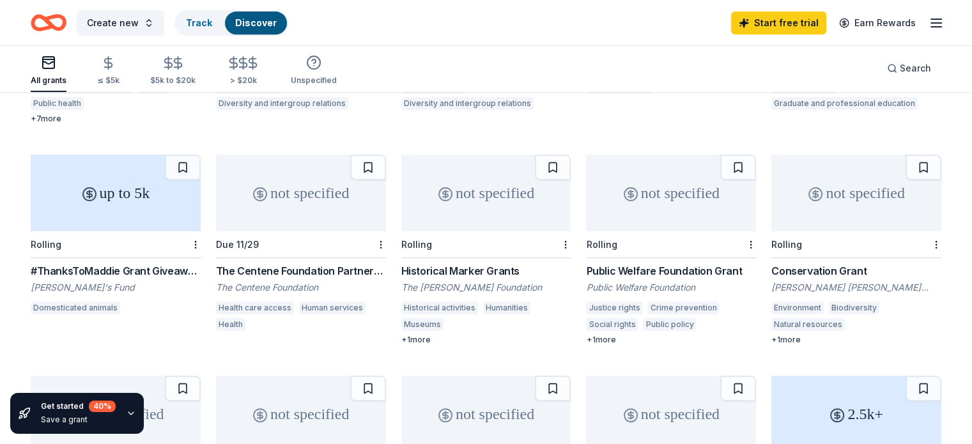
scroll to position [319, 0]
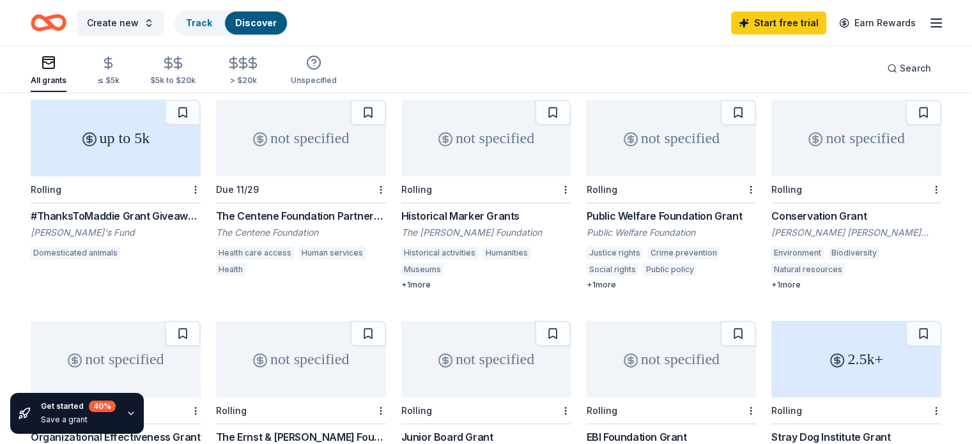
drag, startPoint x: 579, startPoint y: 213, endPoint x: 699, endPoint y: 214, distance: 120.1
click at [699, 214] on div "not specified Rolling WK Kellogg Foundation Grant WK Kellogg Foundation Early c…" at bounding box center [486, 306] width 910 height 854
click at [674, 134] on div "not specified" at bounding box center [671, 138] width 170 height 77
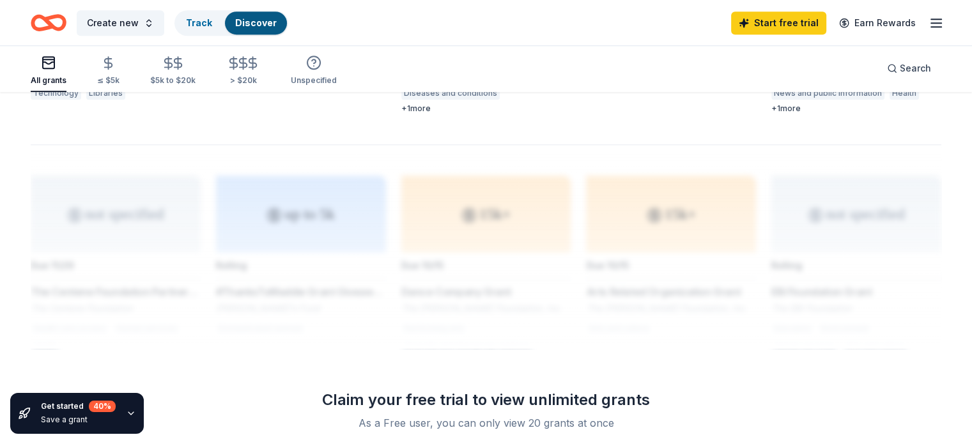
scroll to position [767, 0]
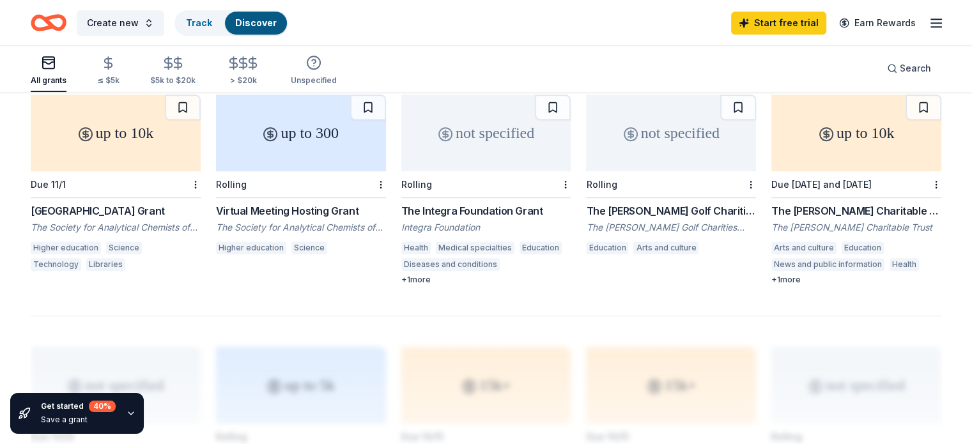
click at [811, 145] on div "up to 10k" at bounding box center [856, 133] width 170 height 77
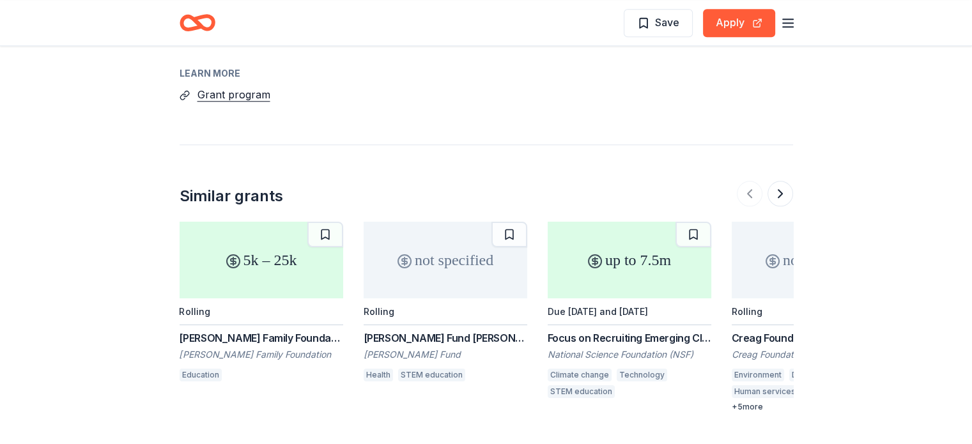
scroll to position [1278, 0]
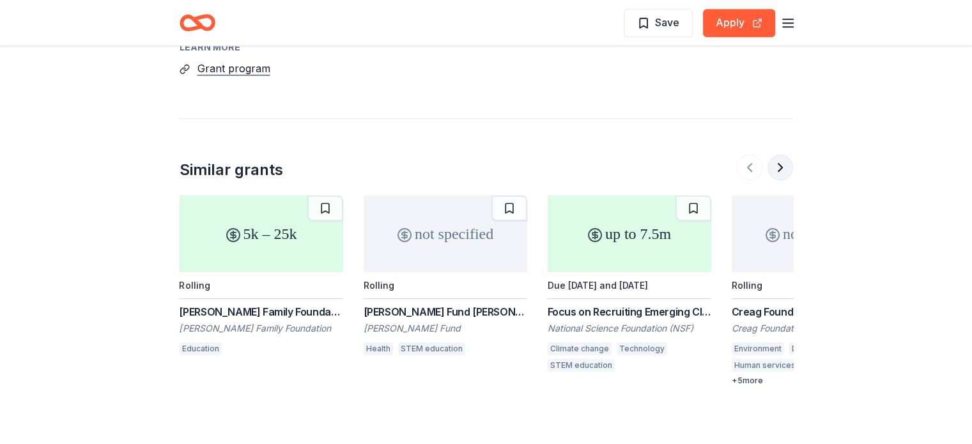
click at [785, 158] on button at bounding box center [780, 168] width 26 height 26
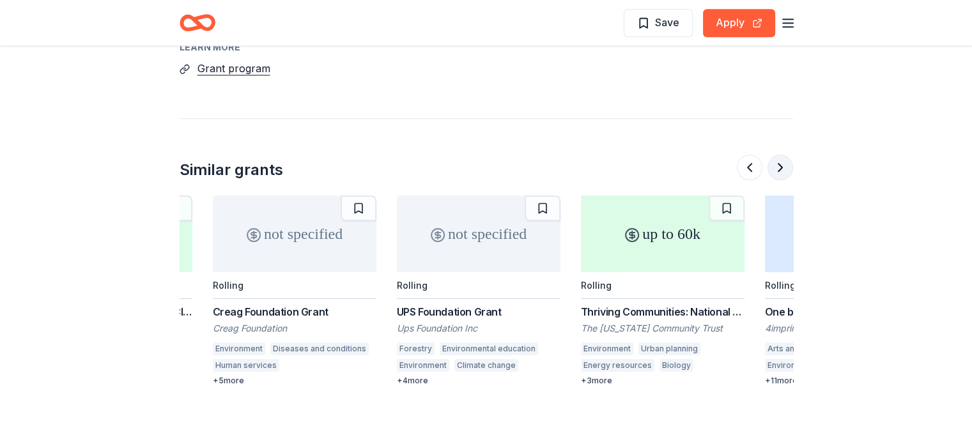
scroll to position [0, 552]
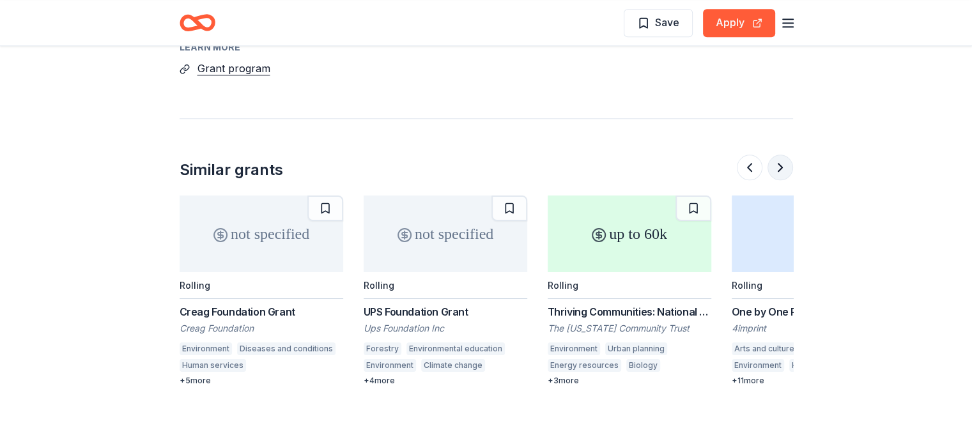
click at [790, 163] on button at bounding box center [780, 168] width 26 height 26
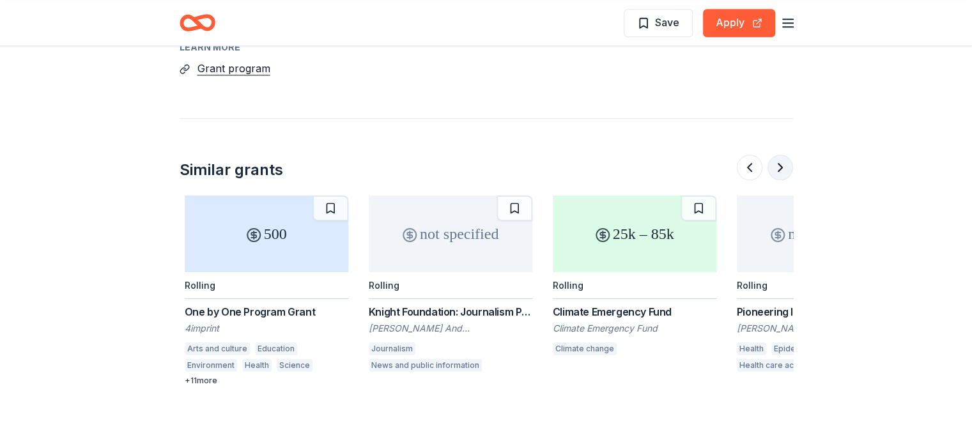
scroll to position [0, 1104]
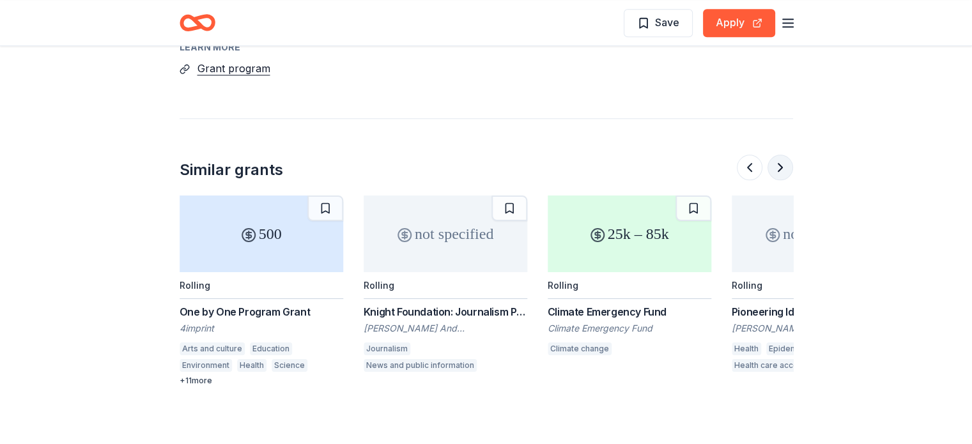
click at [790, 163] on button at bounding box center [780, 168] width 26 height 26
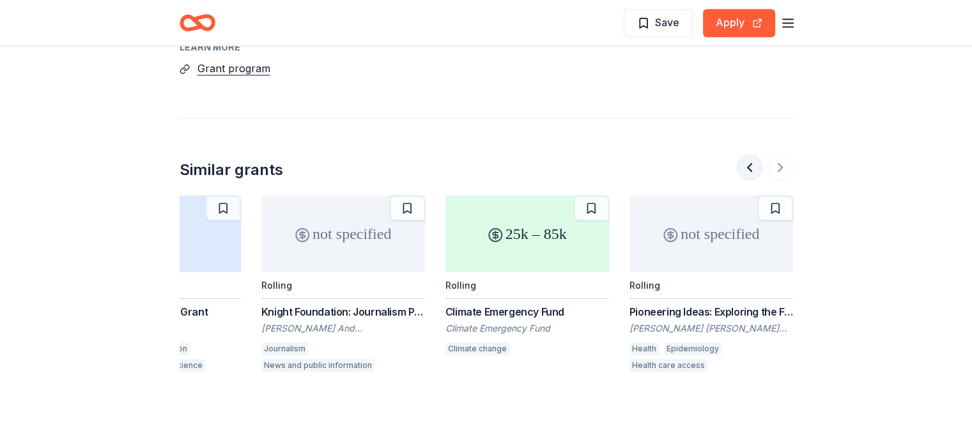
click at [748, 169] on button at bounding box center [750, 168] width 26 height 26
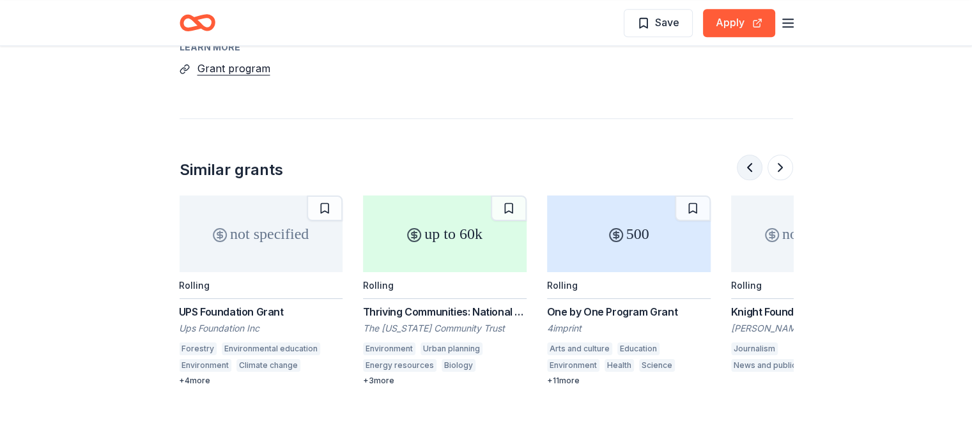
scroll to position [0, 736]
click at [749, 163] on button at bounding box center [750, 168] width 26 height 26
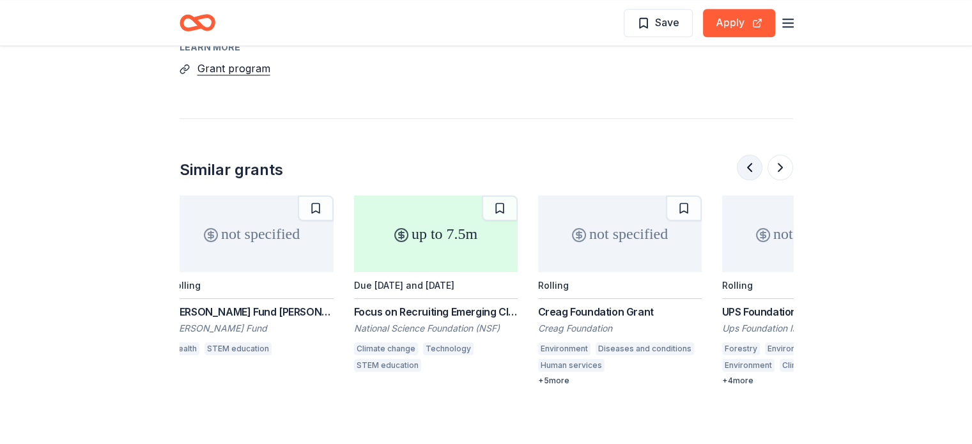
scroll to position [0, 184]
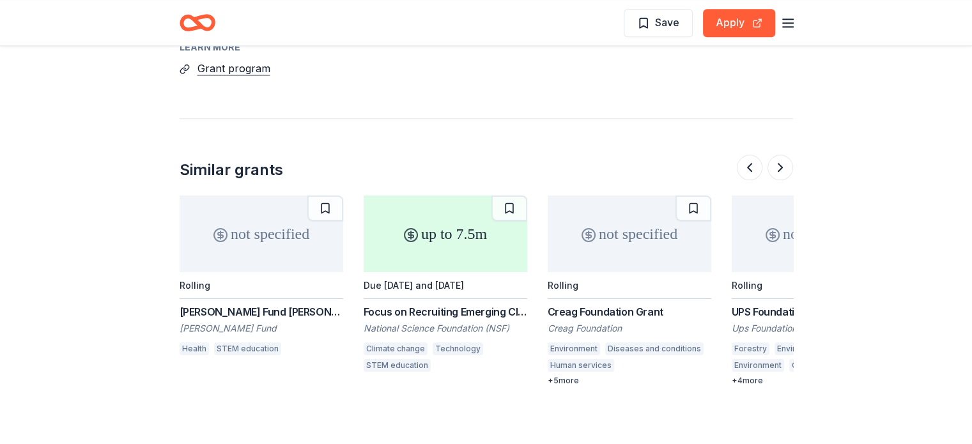
click at [254, 224] on div "not specified" at bounding box center [262, 234] width 164 height 77
